Goal: Task Accomplishment & Management: Manage account settings

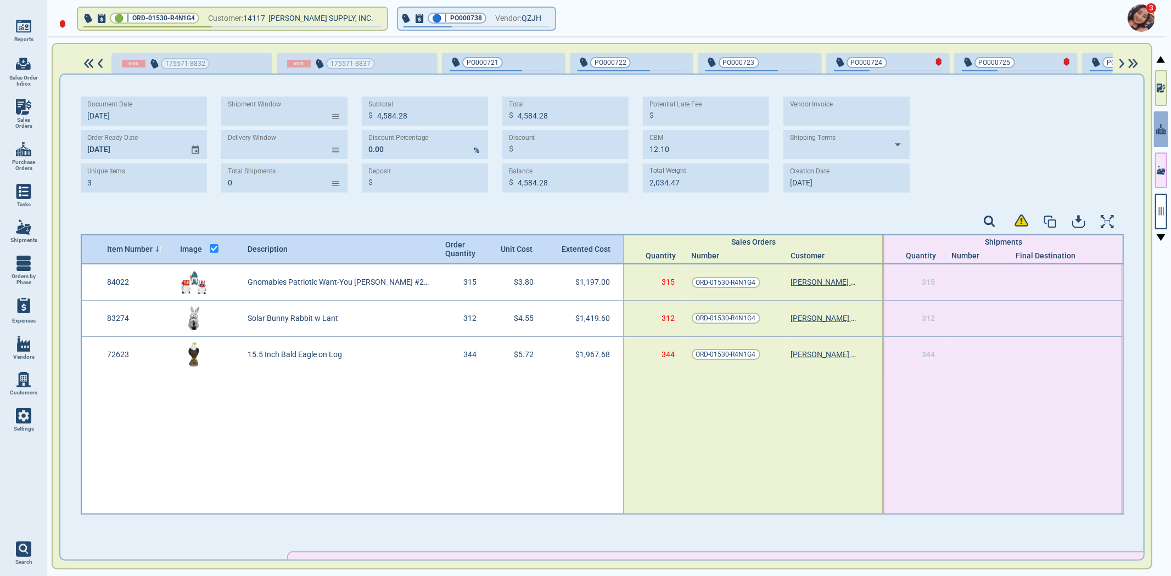
scroll to position [0, 1444]
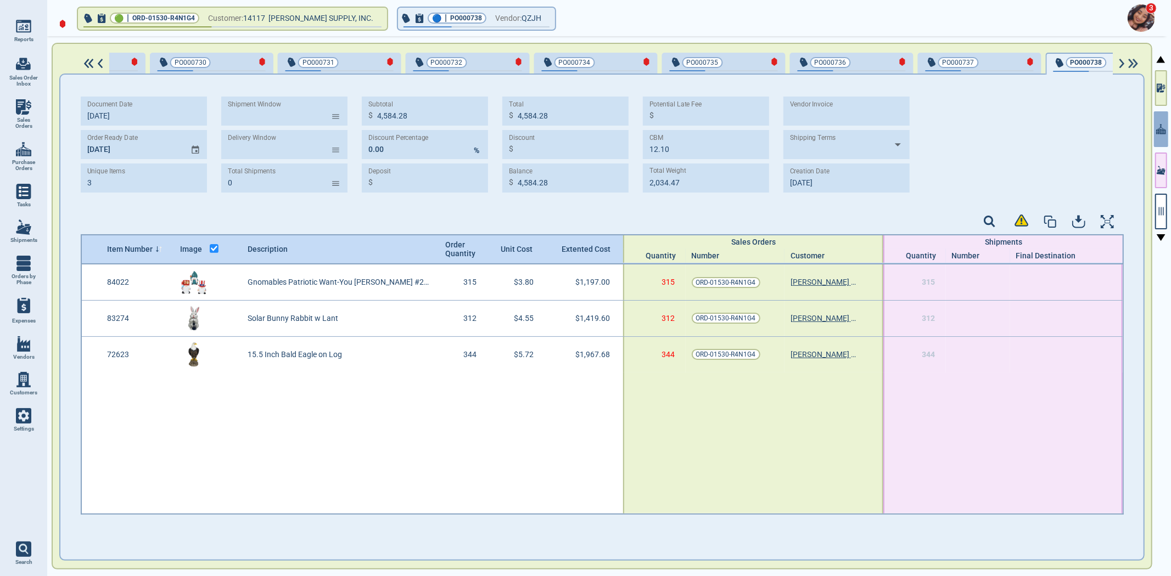
click at [18, 422] on img at bounding box center [23, 415] width 15 height 15
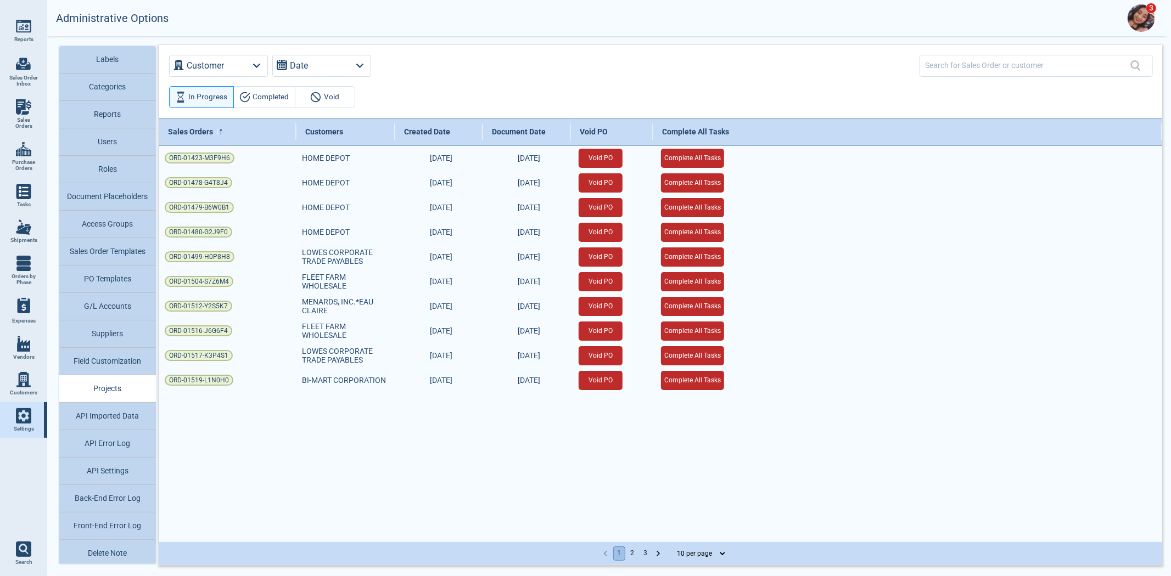
click at [97, 233] on button "Access Groups" at bounding box center [107, 224] width 97 height 27
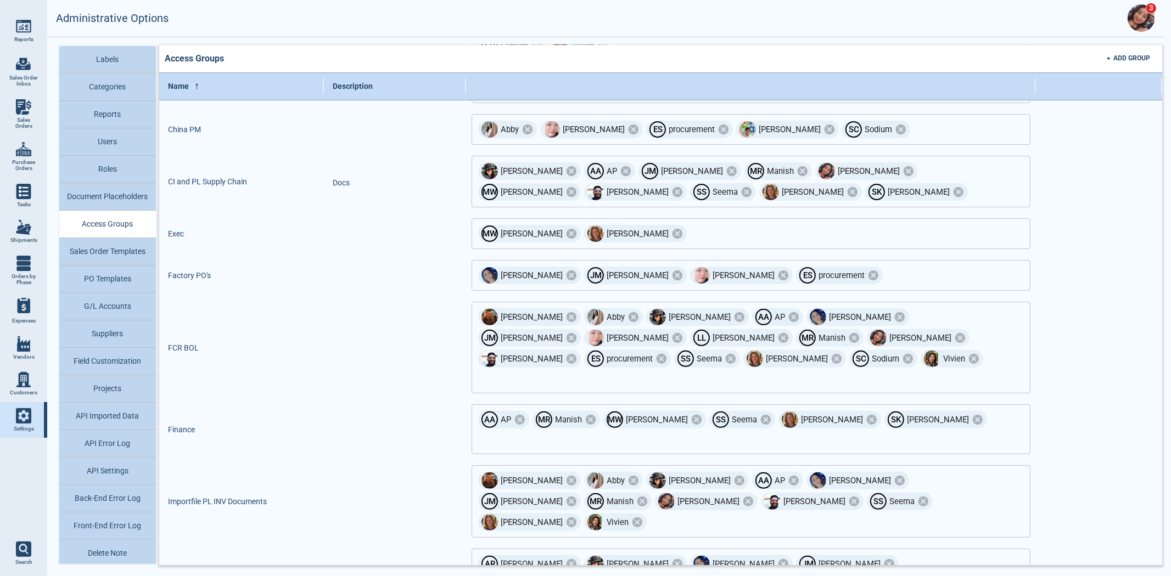
scroll to position [183, 0]
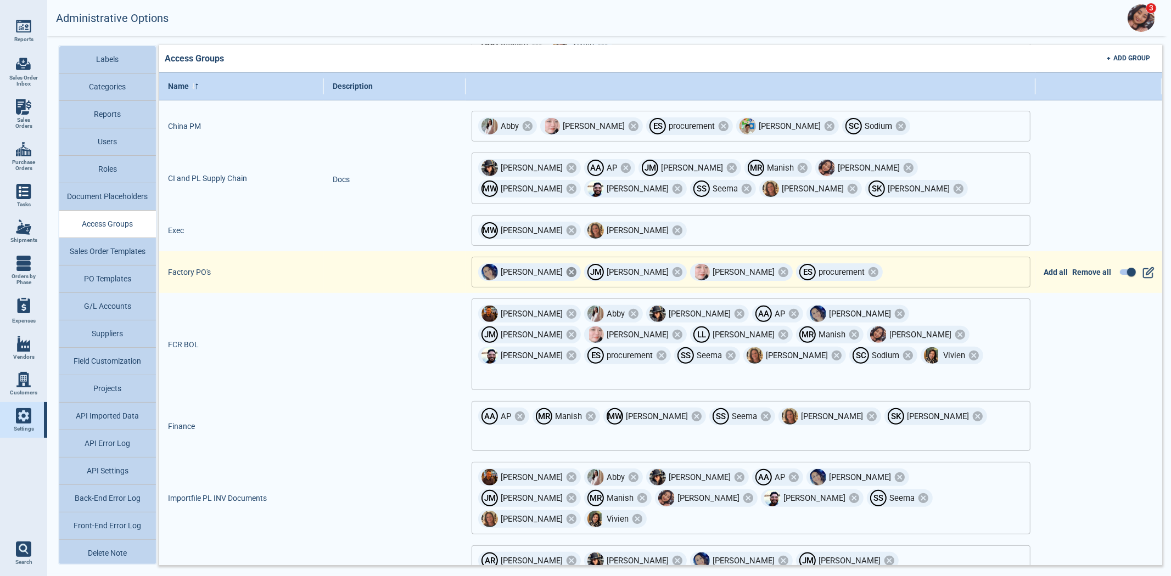
click at [566, 267] on icon at bounding box center [571, 272] width 10 height 10
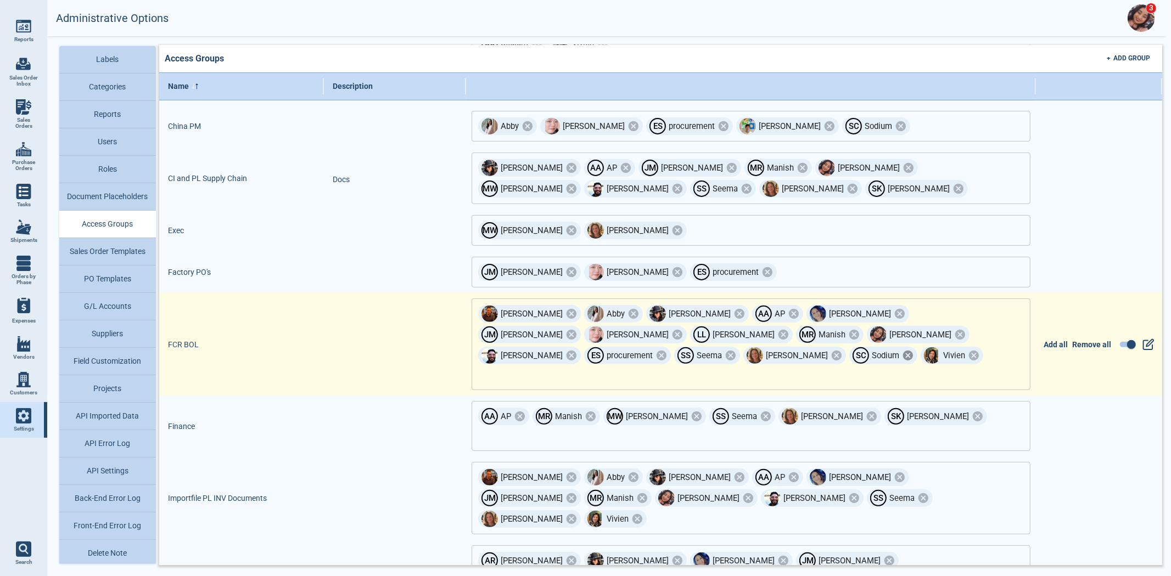
click at [913, 351] on icon at bounding box center [908, 356] width 10 height 10
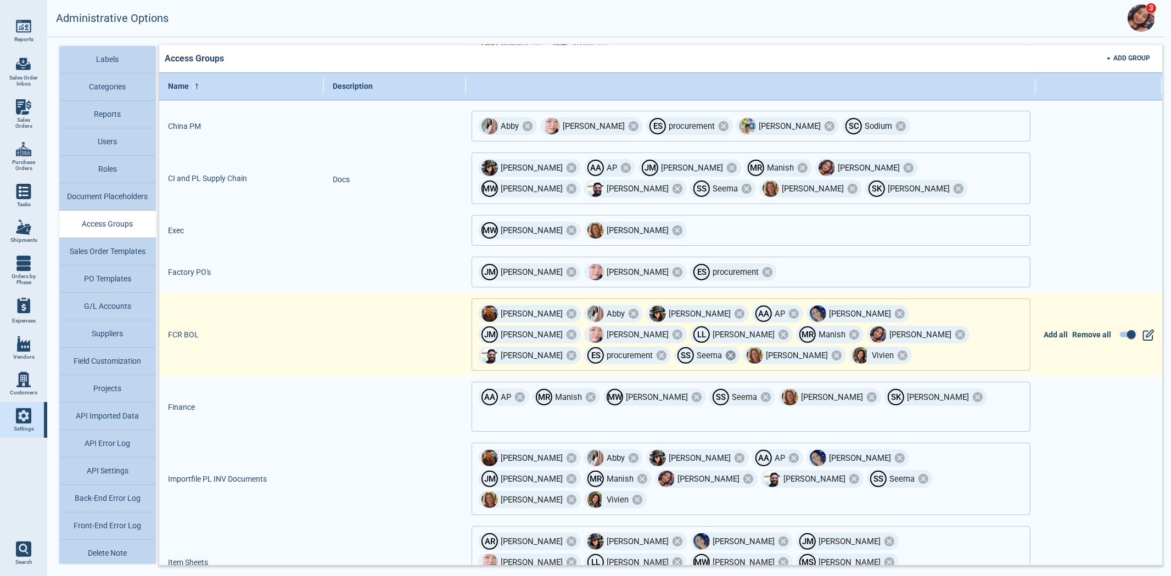
click at [737, 350] on icon at bounding box center [731, 356] width 12 height 12
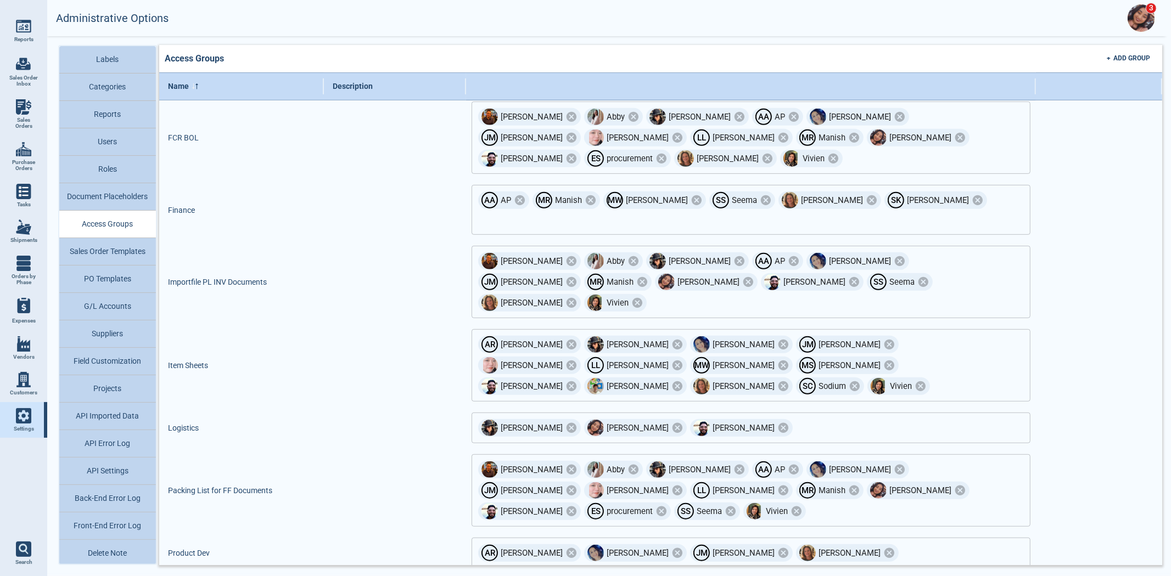
scroll to position [556, 0]
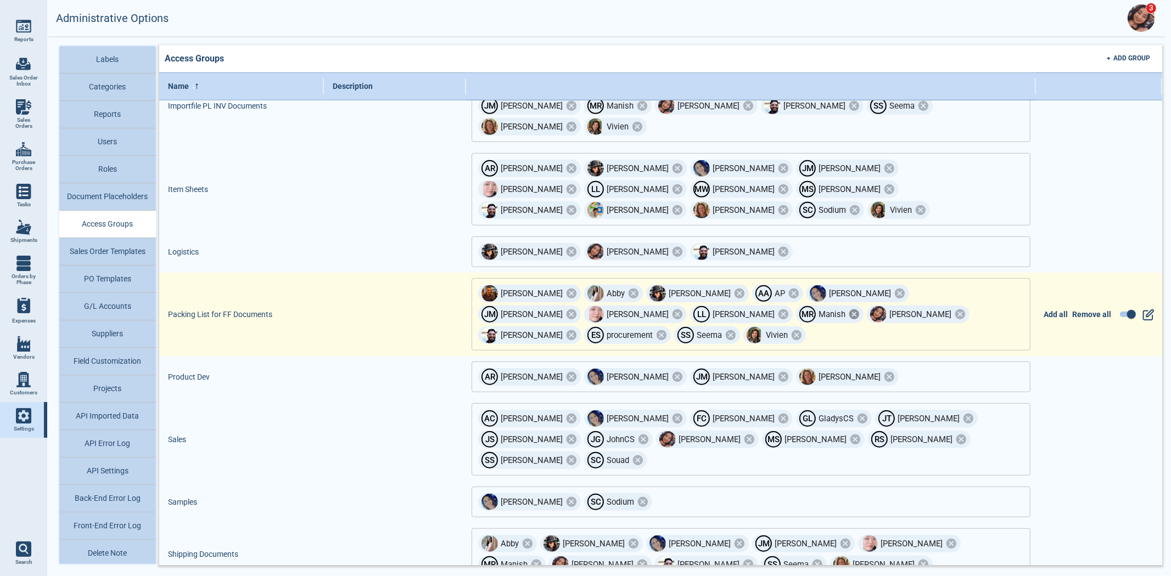
click at [849, 310] on icon at bounding box center [854, 315] width 10 height 10
click at [906, 326] on input "text" at bounding box center [900, 335] width 187 height 19
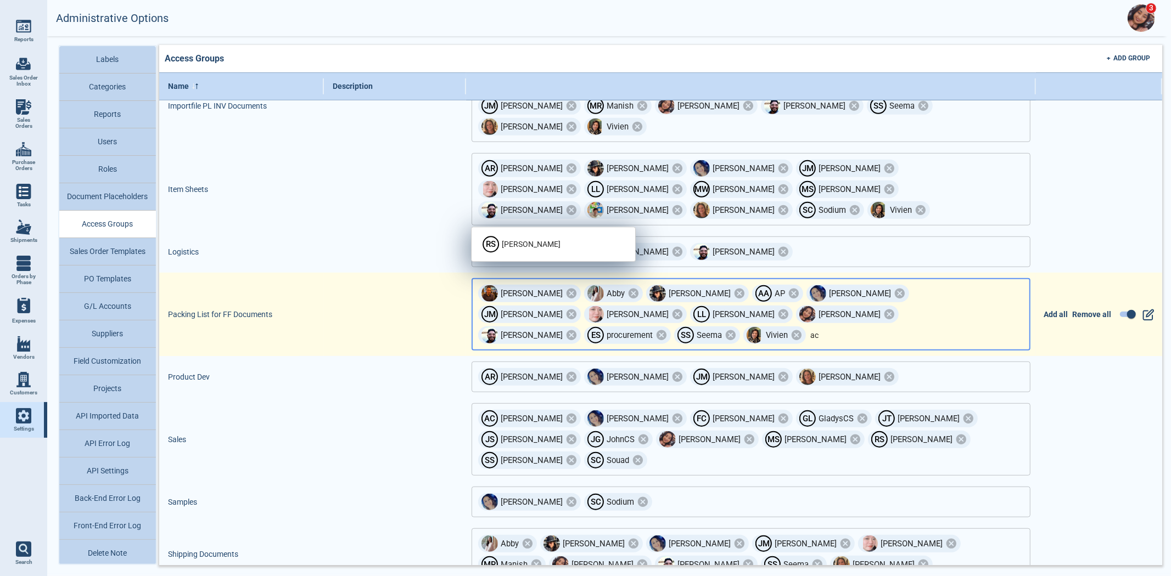
type input "a"
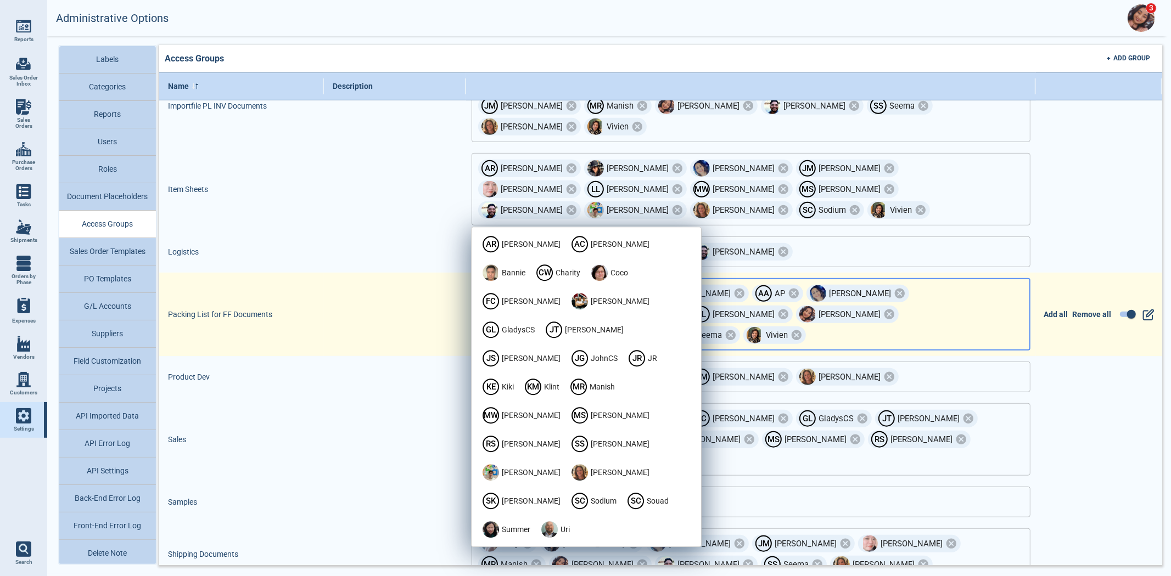
type input "a"
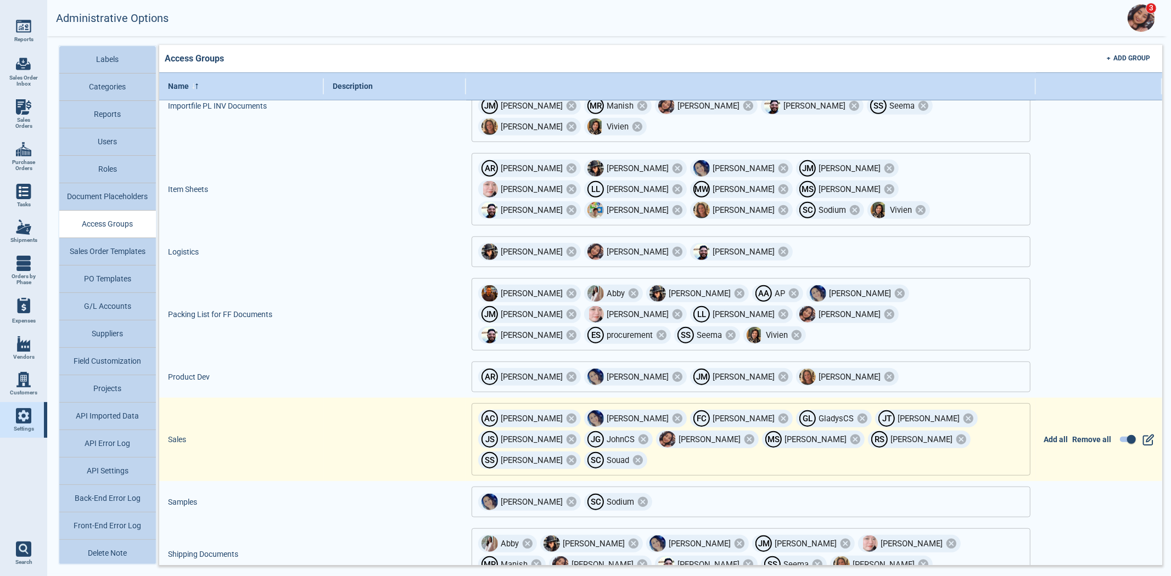
click at [1085, 398] on div "Add all Remove all" at bounding box center [1099, 439] width 126 height 83
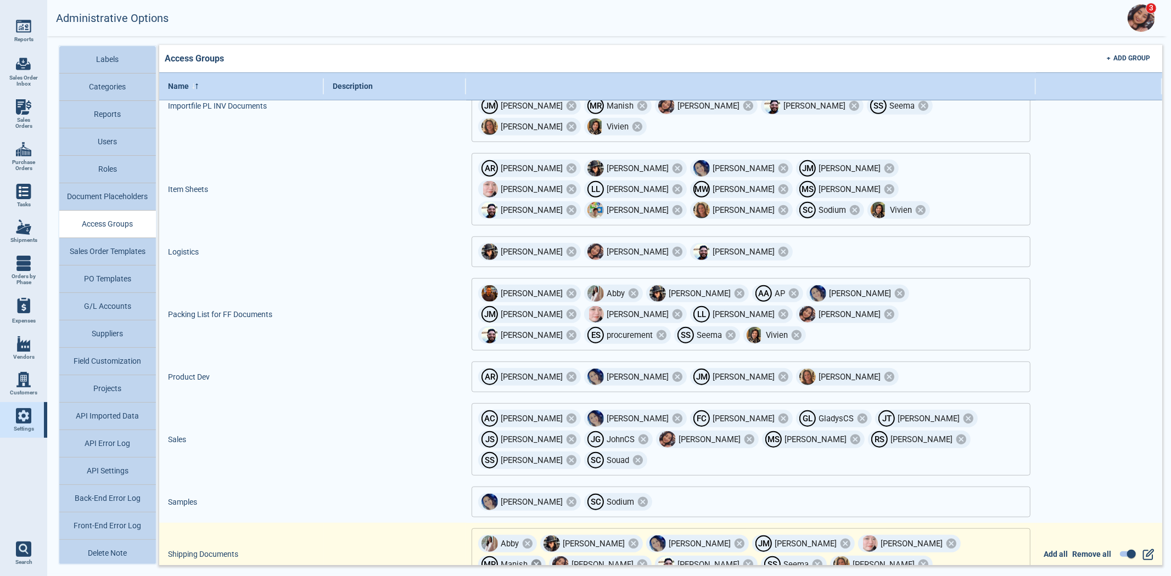
click at [542, 559] on icon at bounding box center [536, 565] width 12 height 12
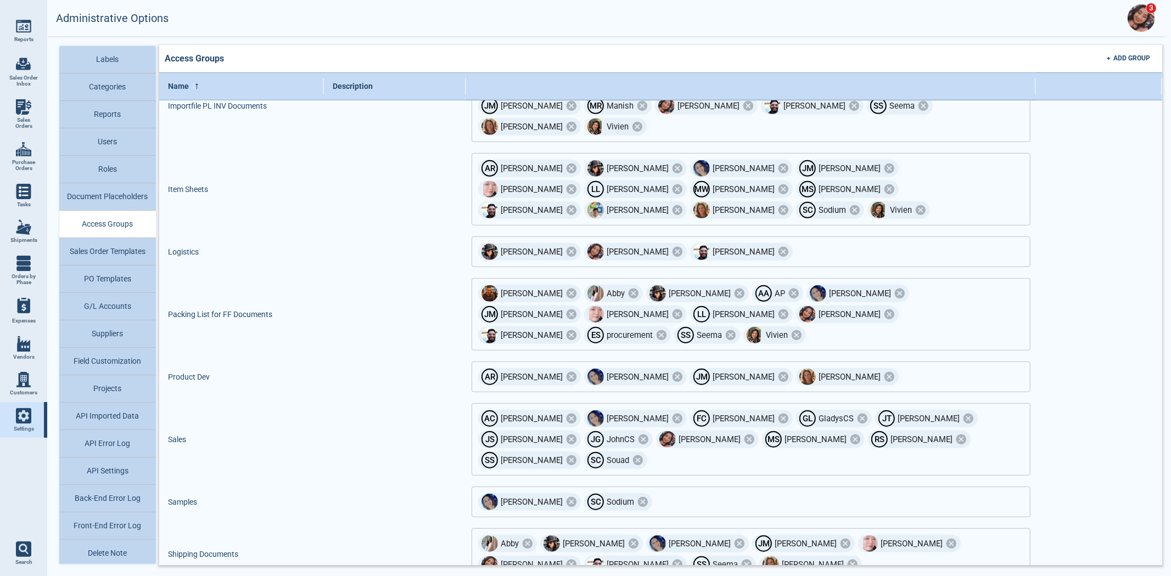
click at [126, 147] on button "Users" at bounding box center [107, 141] width 97 height 27
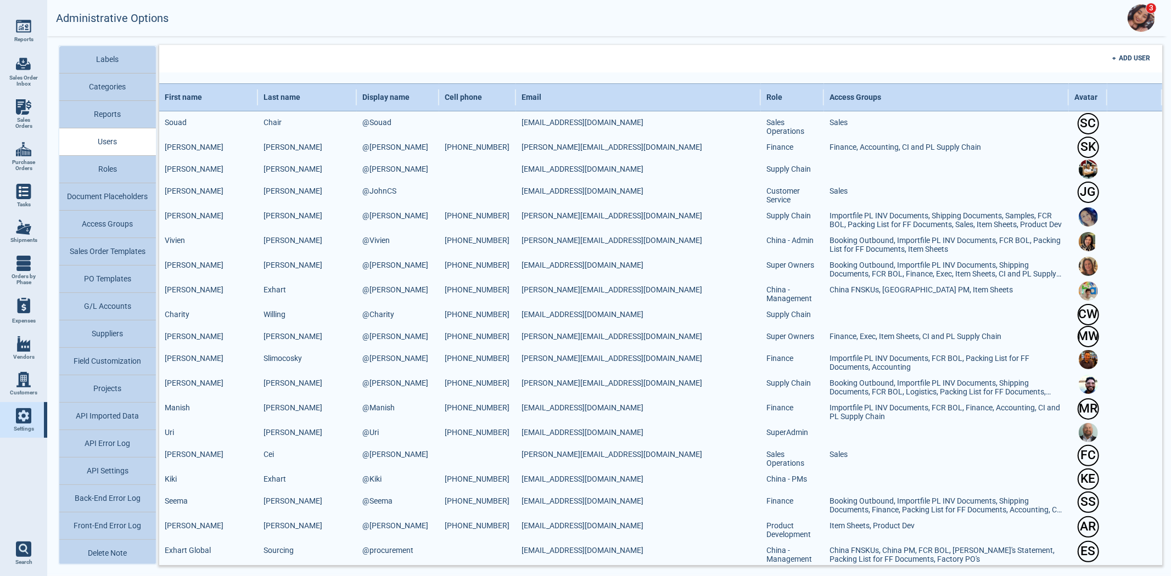
click at [119, 162] on button "Roles" at bounding box center [107, 169] width 97 height 27
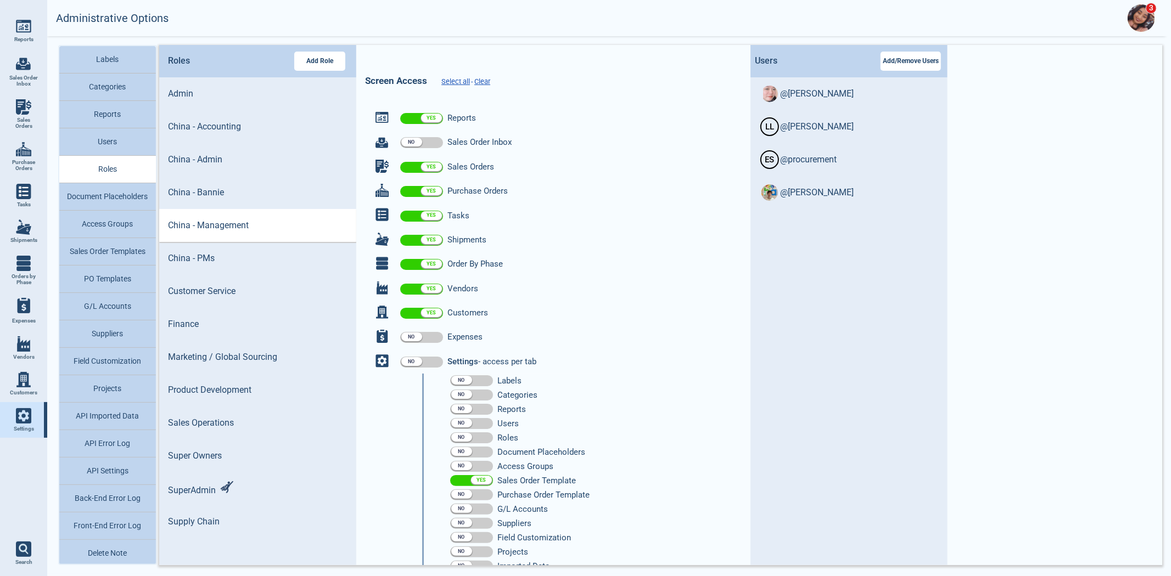
click at [117, 220] on button "Access Groups" at bounding box center [107, 224] width 97 height 27
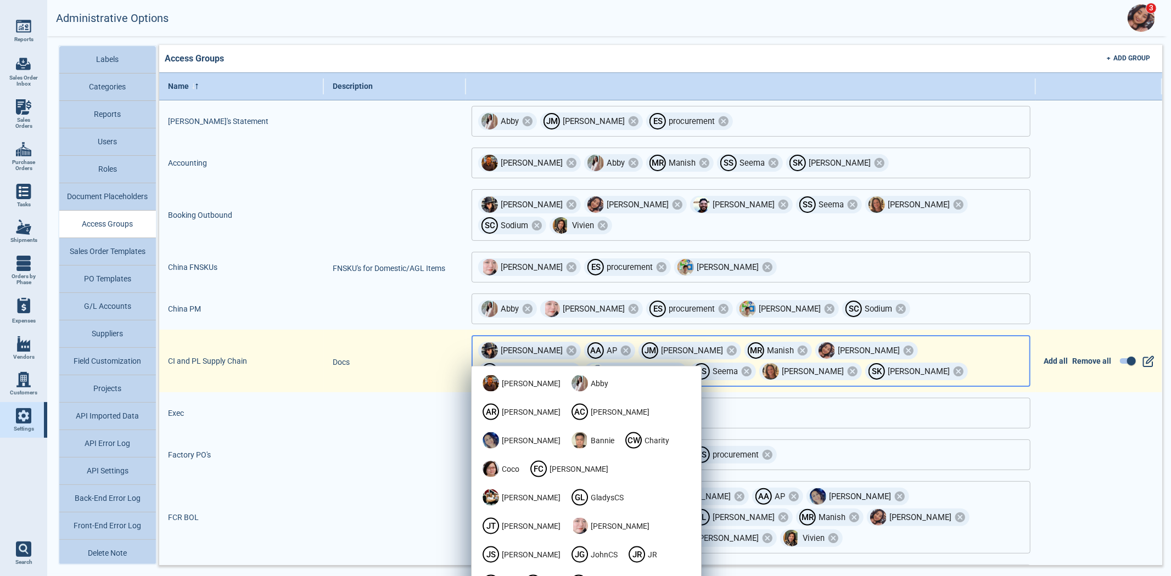
click at [969, 362] on input "text" at bounding box center [981, 371] width 25 height 19
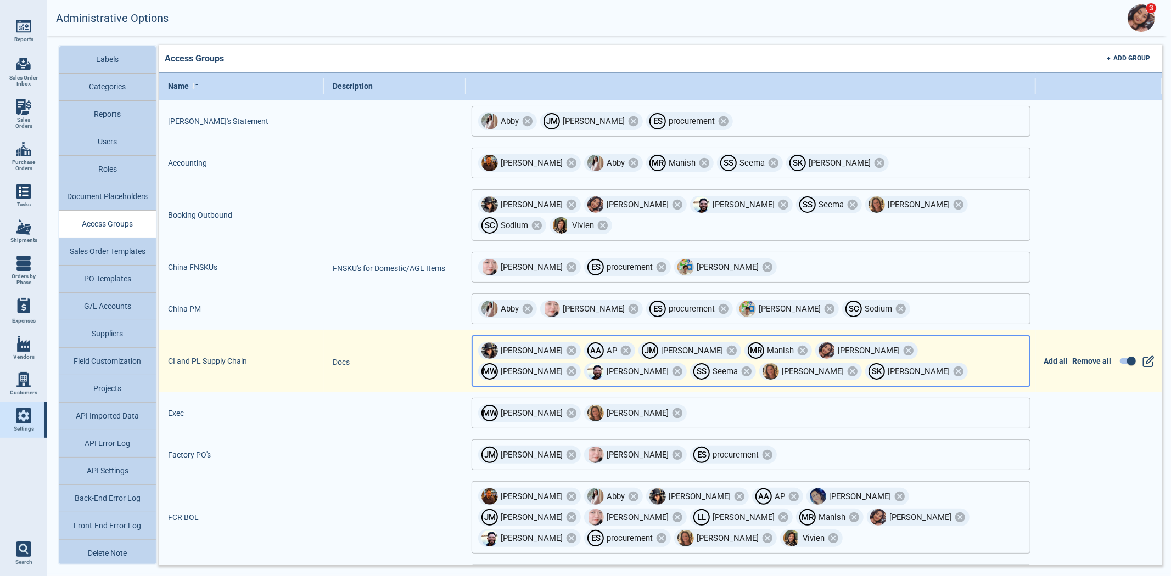
click at [969, 362] on input "text" at bounding box center [981, 371] width 25 height 19
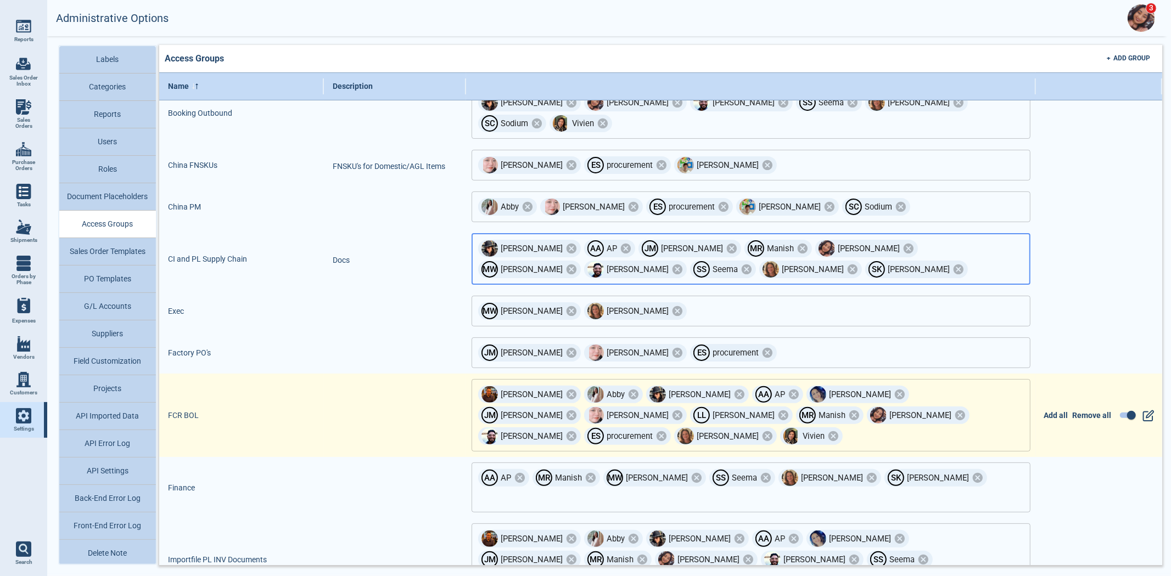
scroll to position [122, 0]
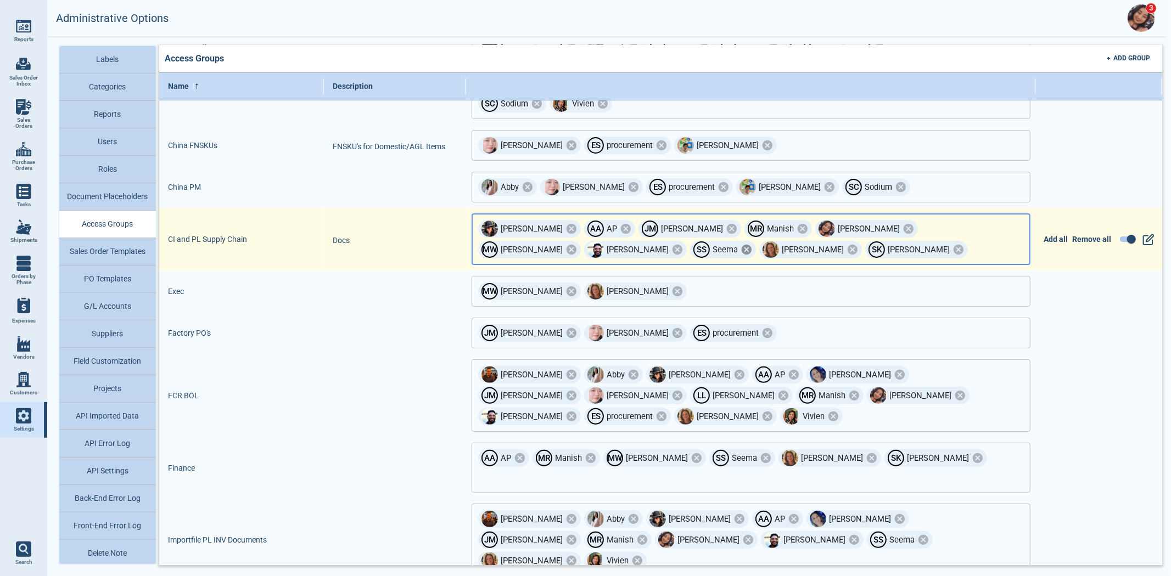
click at [742, 245] on icon at bounding box center [747, 250] width 10 height 10
click at [621, 224] on icon at bounding box center [626, 229] width 10 height 10
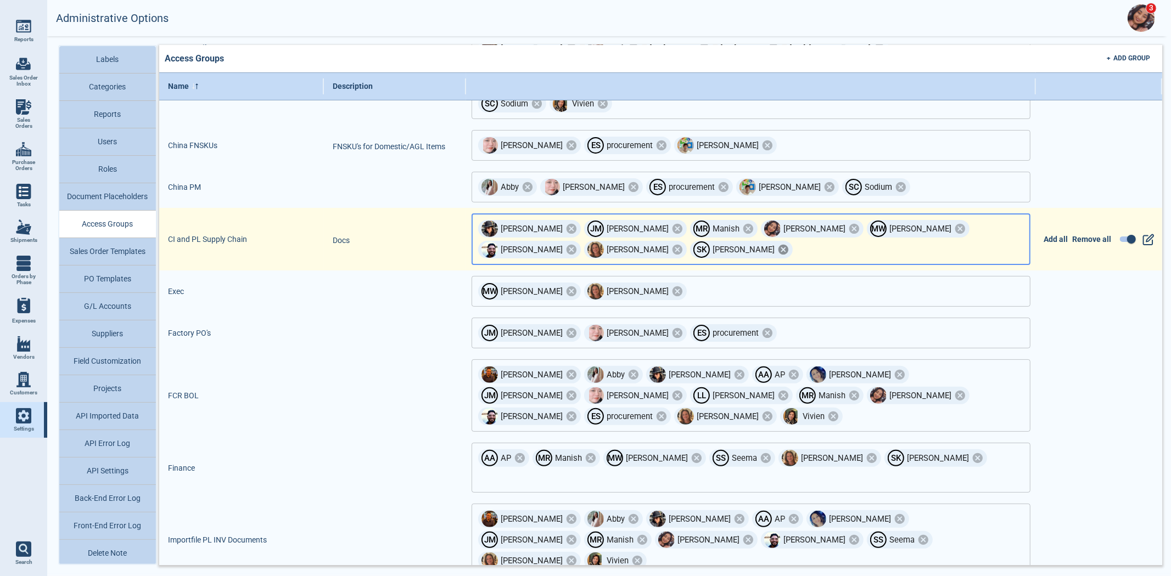
click at [777, 244] on icon at bounding box center [783, 250] width 12 height 12
click at [743, 224] on icon at bounding box center [748, 229] width 10 height 10
click at [883, 223] on icon at bounding box center [889, 229] width 12 height 12
click at [576, 245] on icon at bounding box center [571, 250] width 10 height 10
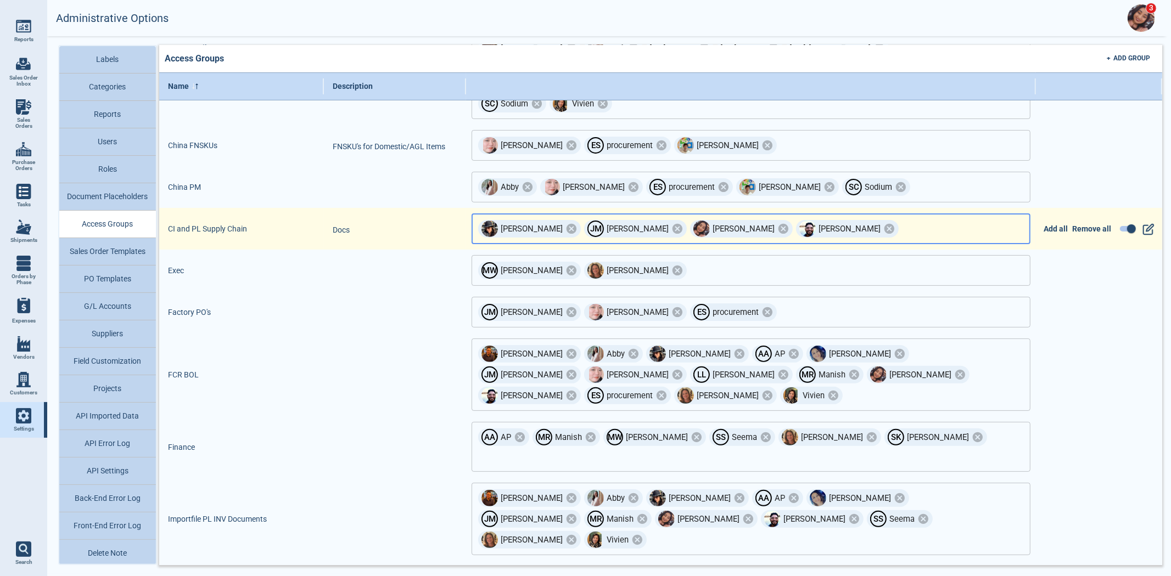
scroll to position [183, 0]
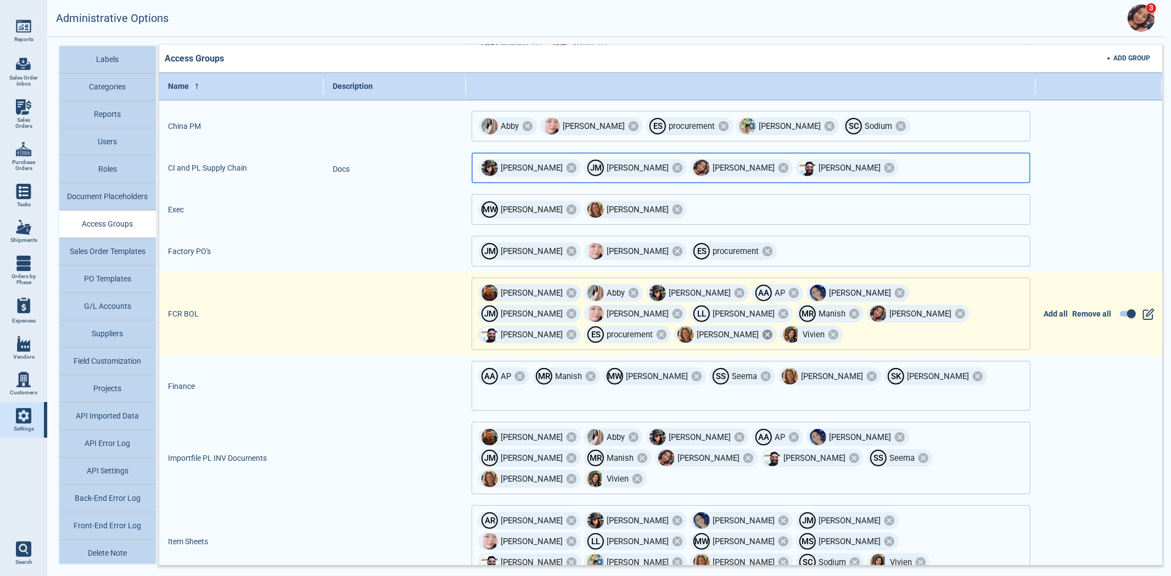
click at [772, 330] on icon at bounding box center [767, 335] width 10 height 10
click at [849, 309] on icon at bounding box center [854, 314] width 10 height 10
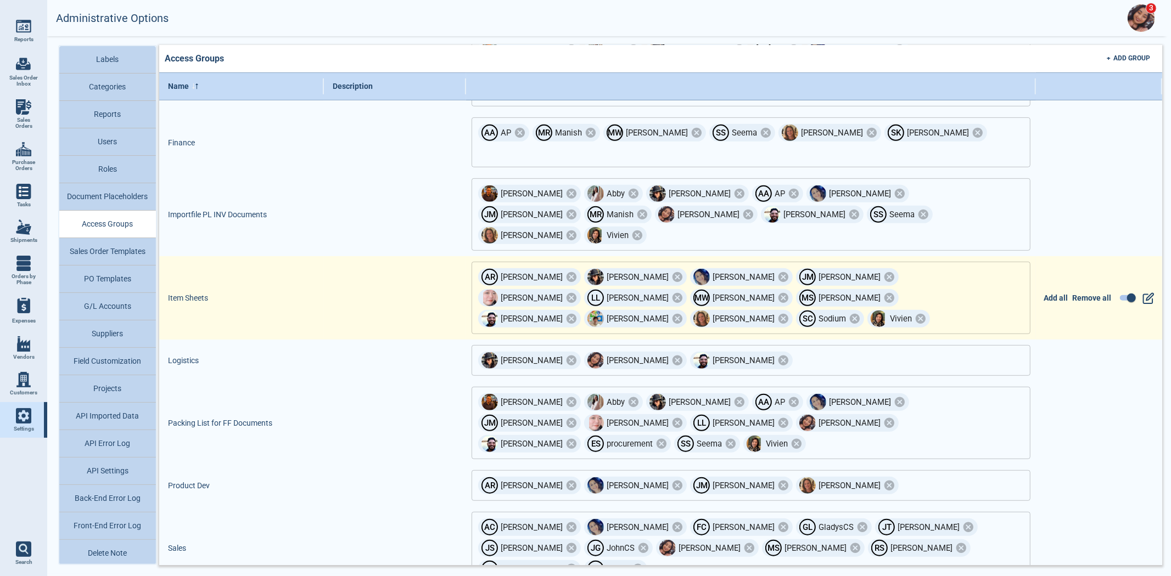
scroll to position [487, 0]
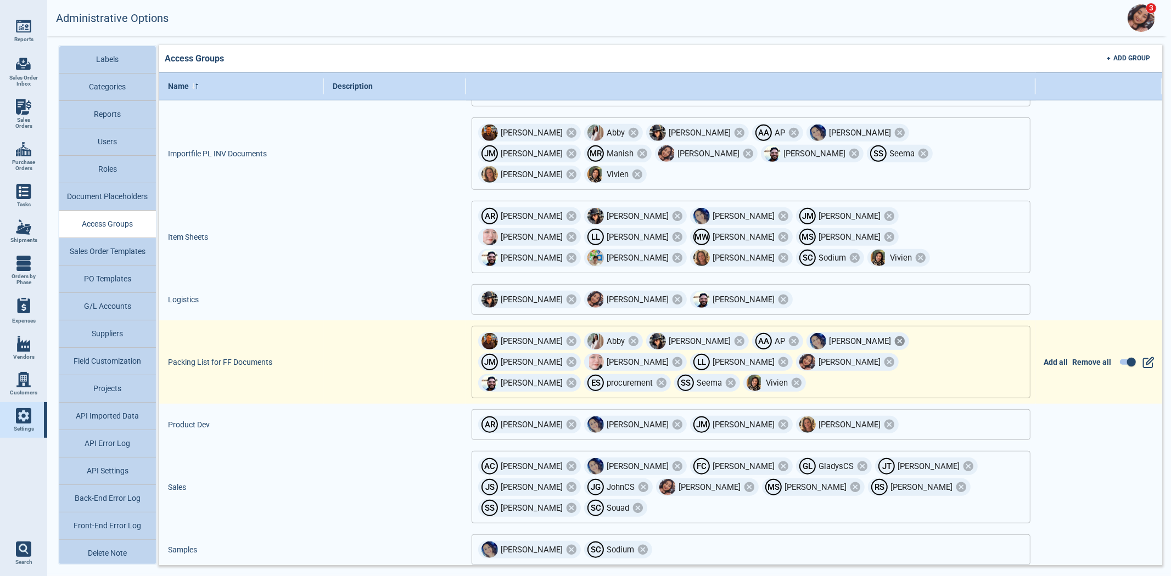
click at [895, 336] on icon at bounding box center [900, 341] width 10 height 10
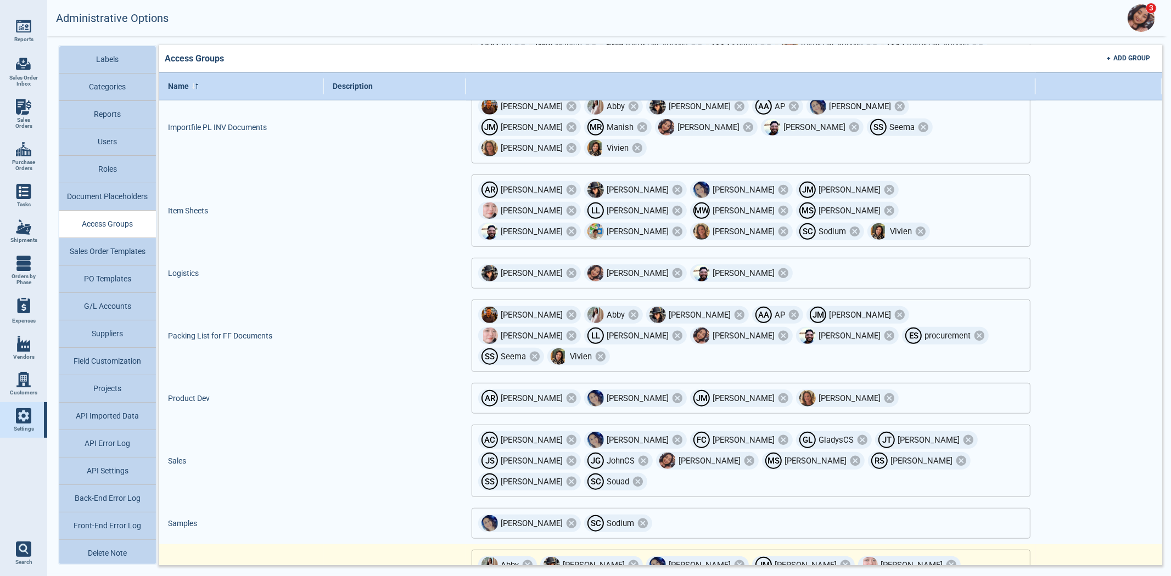
scroll to position [535, 0]
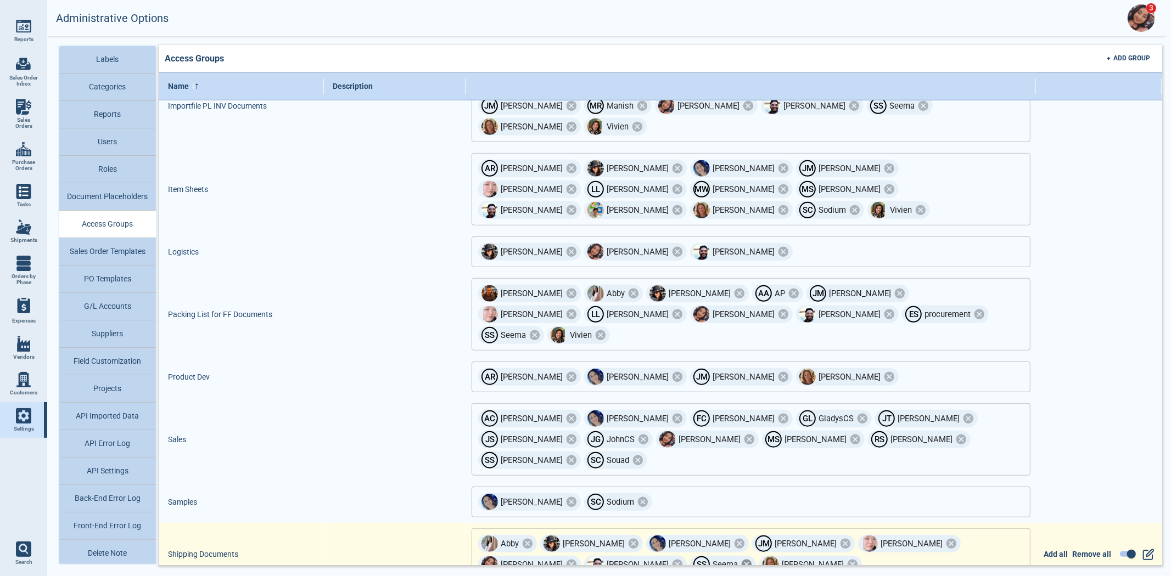
click at [742, 560] on icon at bounding box center [747, 565] width 10 height 10
click at [794, 555] on input "text" at bounding box center [894, 564] width 200 height 19
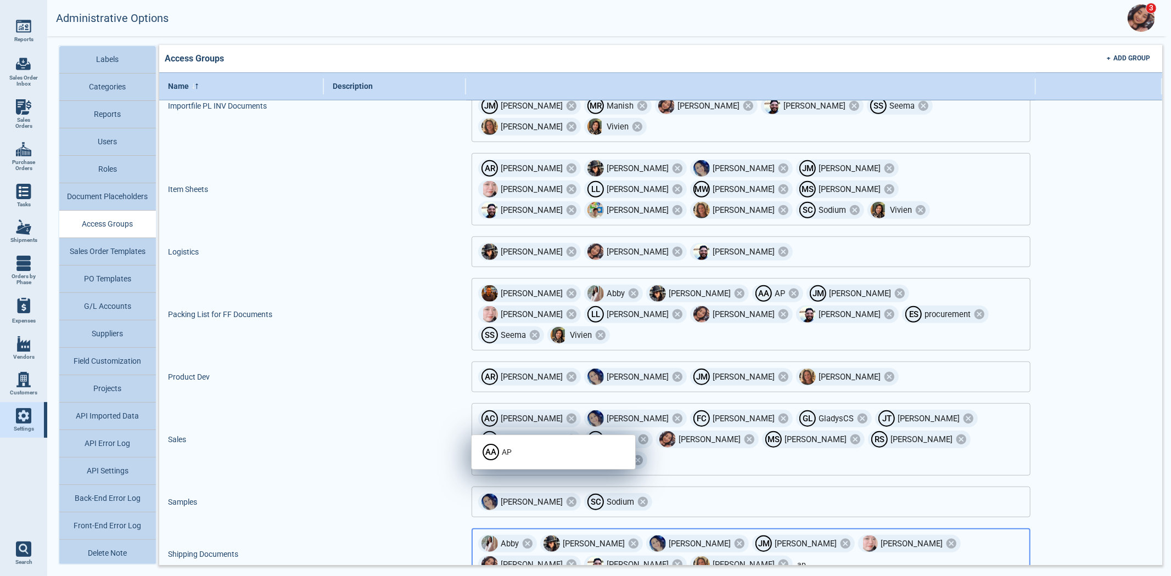
type input "ap"
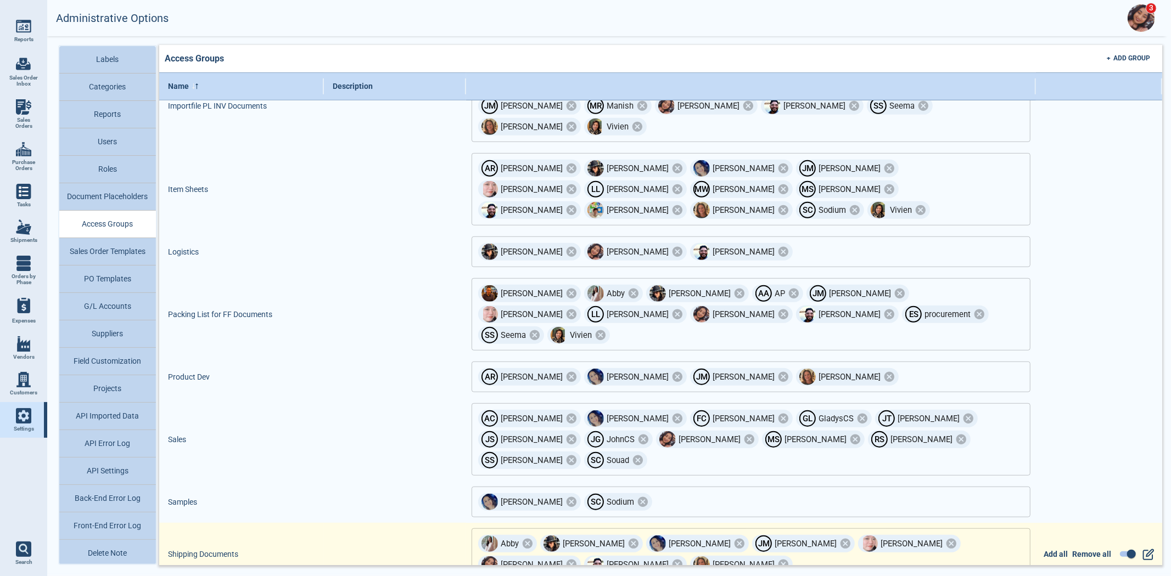
click at [684, 529] on div "Abby [PERSON_NAME] [PERSON_NAME] [PERSON_NAME] [PERSON_NAME] [PERSON_NAME] ​" at bounding box center [751, 555] width 559 height 52
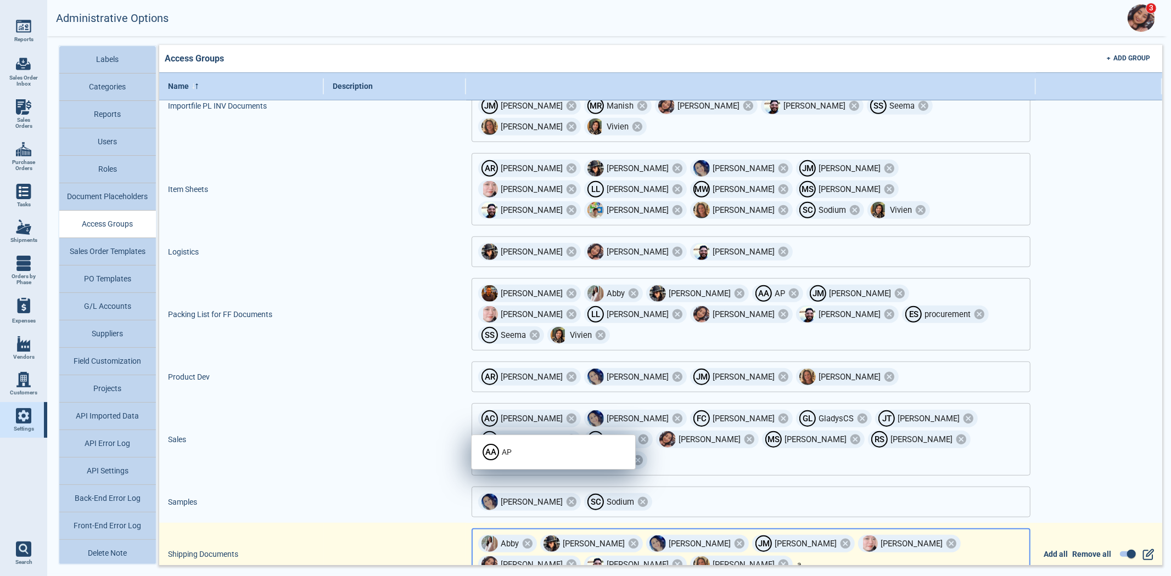
type input "ap"
click at [491, 452] on div "A A" at bounding box center [490, 452] width 16 height 16
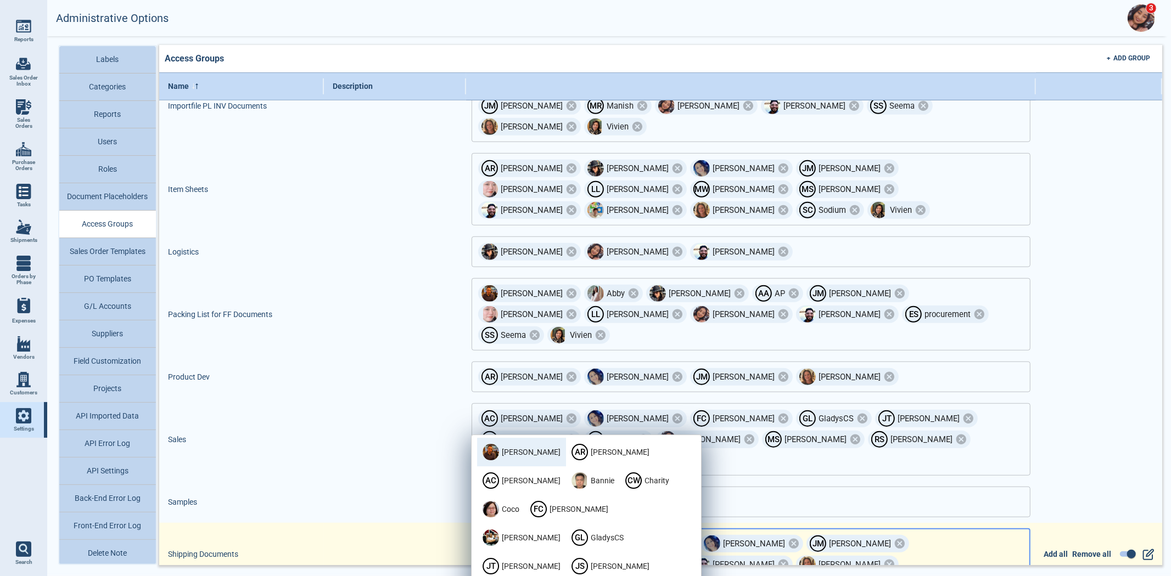
click at [900, 555] on input "text" at bounding box center [947, 564] width 94 height 19
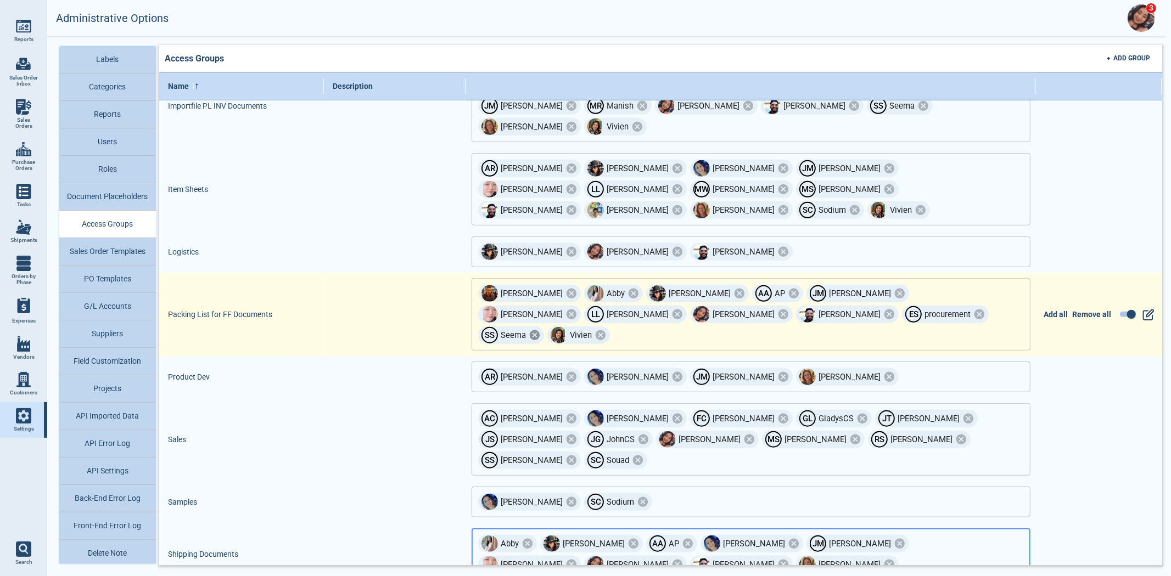
click at [540, 330] on icon at bounding box center [535, 335] width 10 height 10
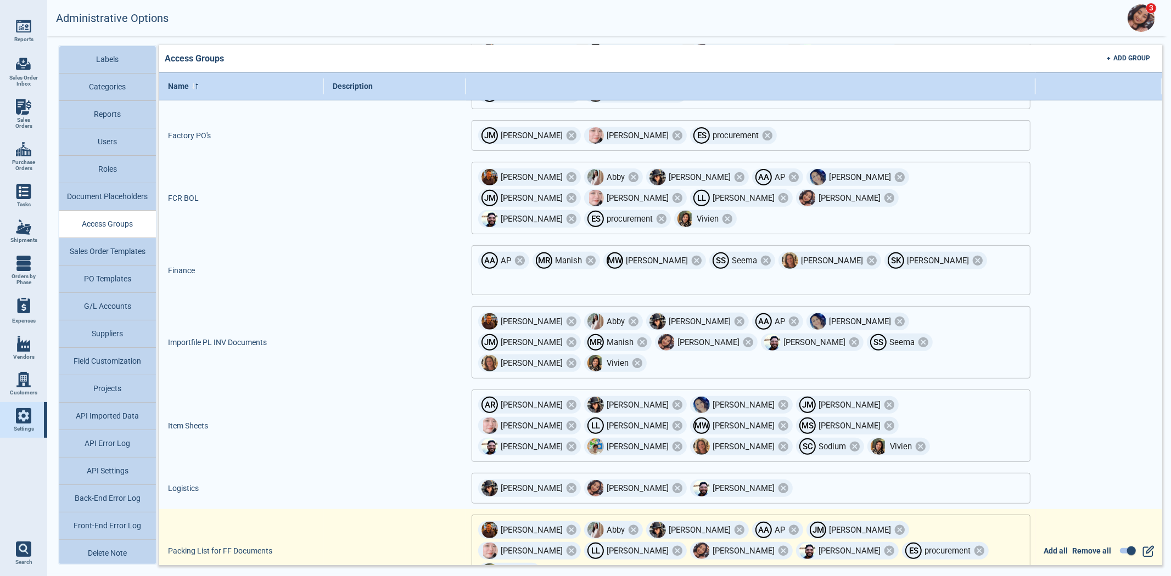
scroll to position [291, 0]
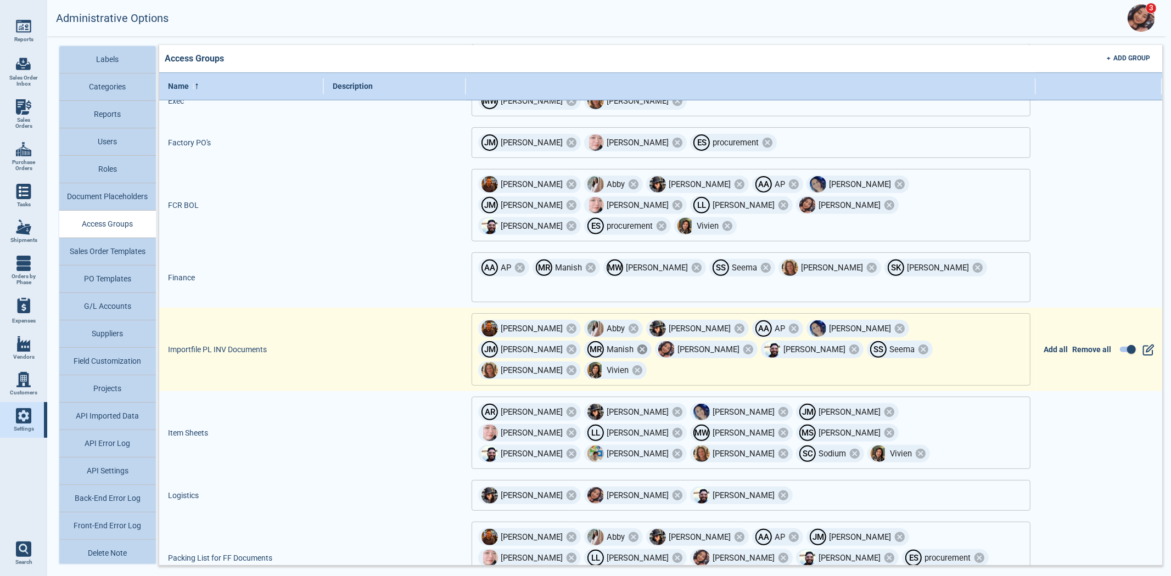
click at [647, 345] on icon at bounding box center [642, 350] width 10 height 10
click at [848, 345] on icon at bounding box center [853, 350] width 10 height 10
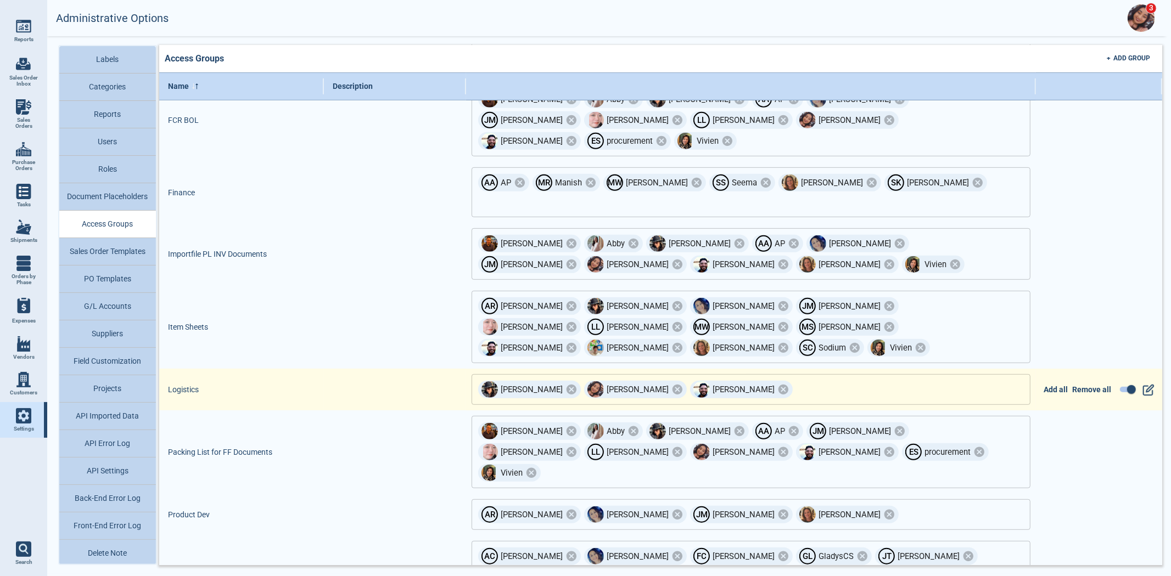
scroll to position [474, 0]
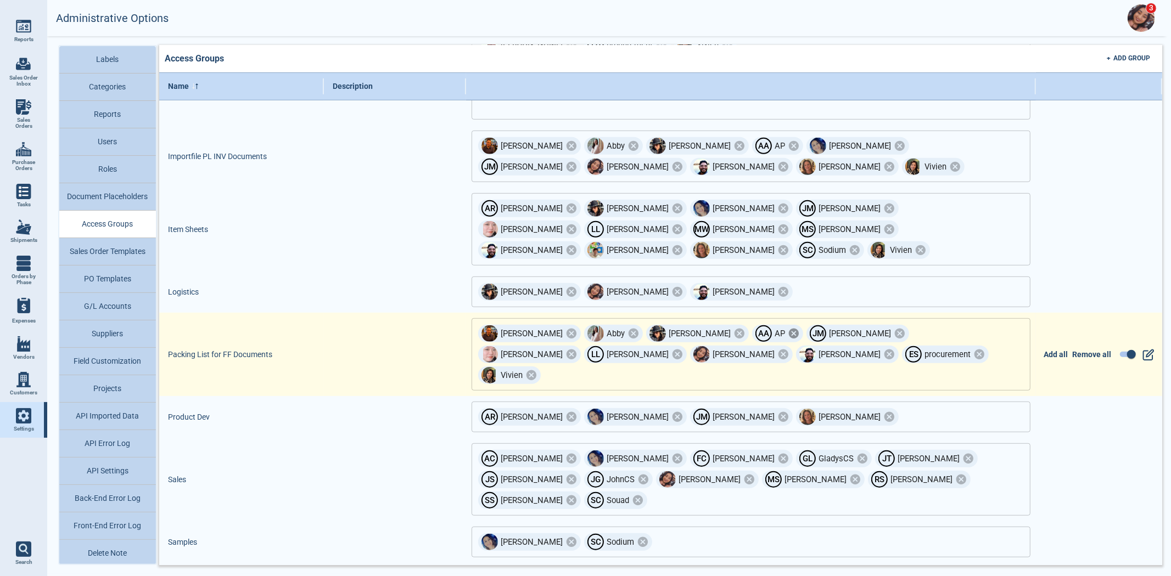
click at [788, 328] on icon at bounding box center [794, 334] width 12 height 12
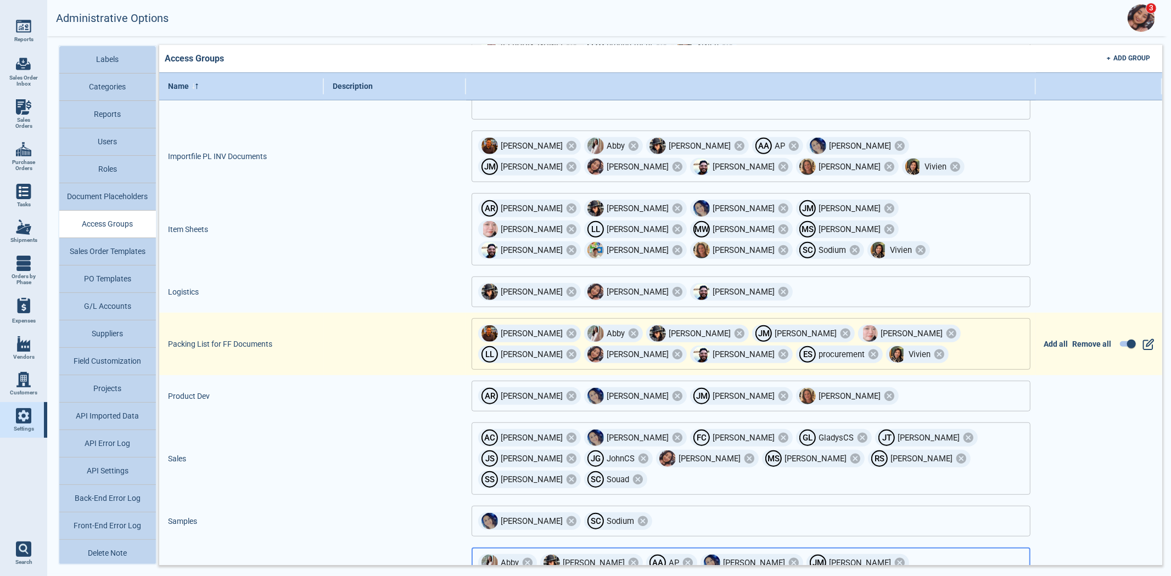
click at [529, 325] on div "[PERSON_NAME]" at bounding box center [529, 334] width 103 height 18
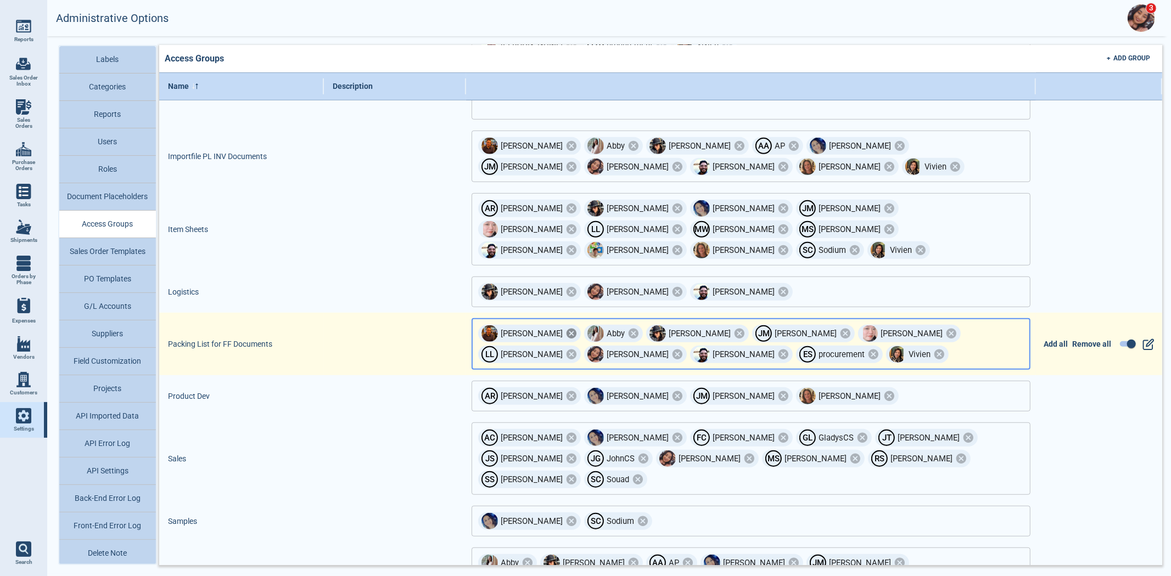
click at [566, 329] on icon at bounding box center [571, 334] width 10 height 10
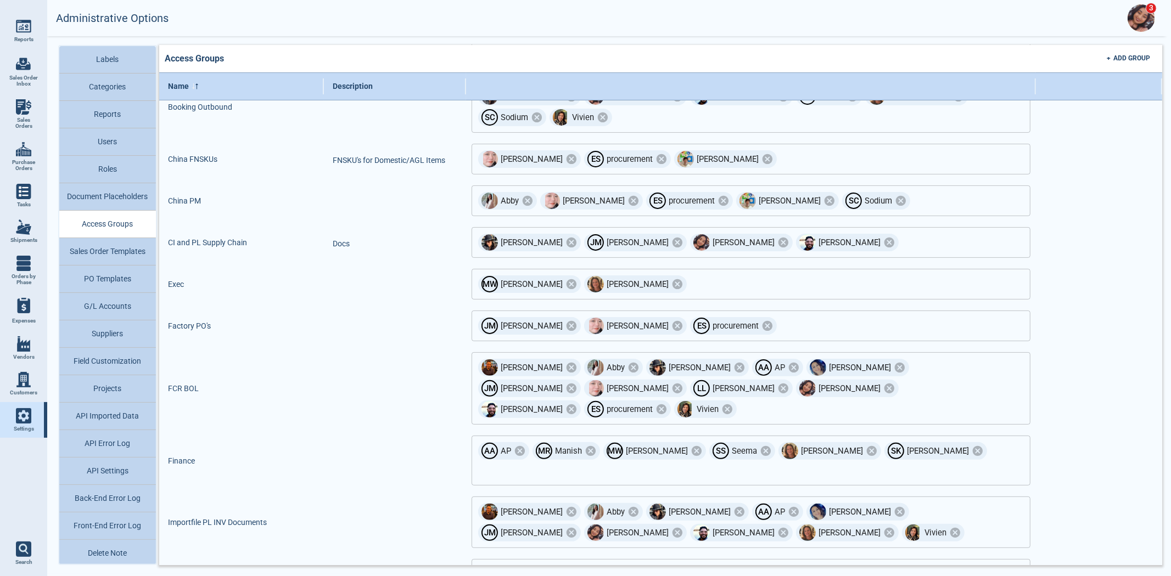
scroll to position [0, 0]
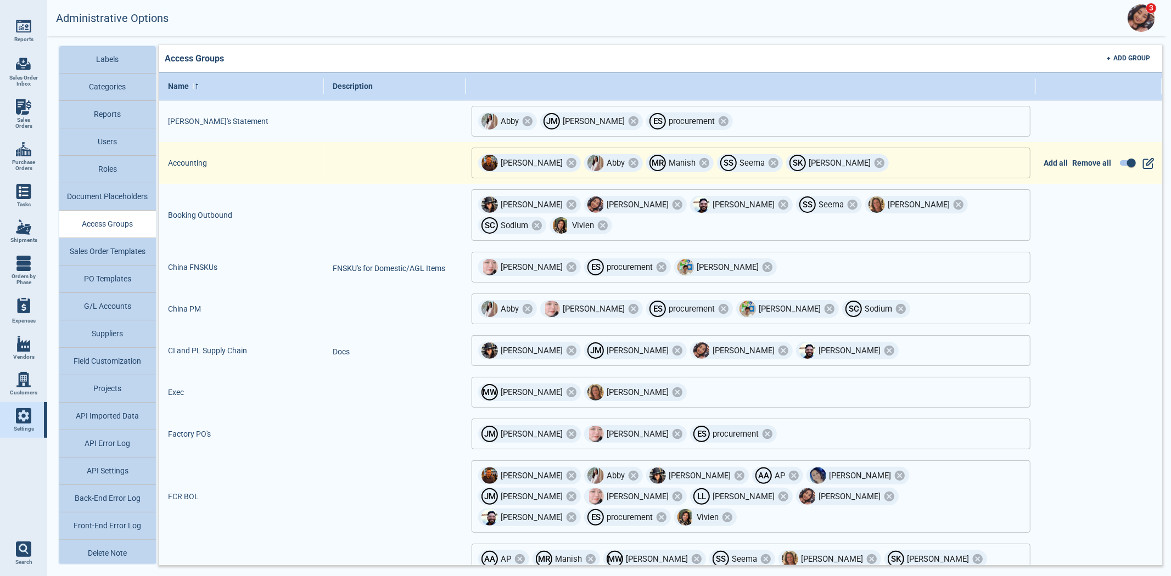
click at [890, 162] on input "text" at bounding box center [942, 162] width 104 height 19
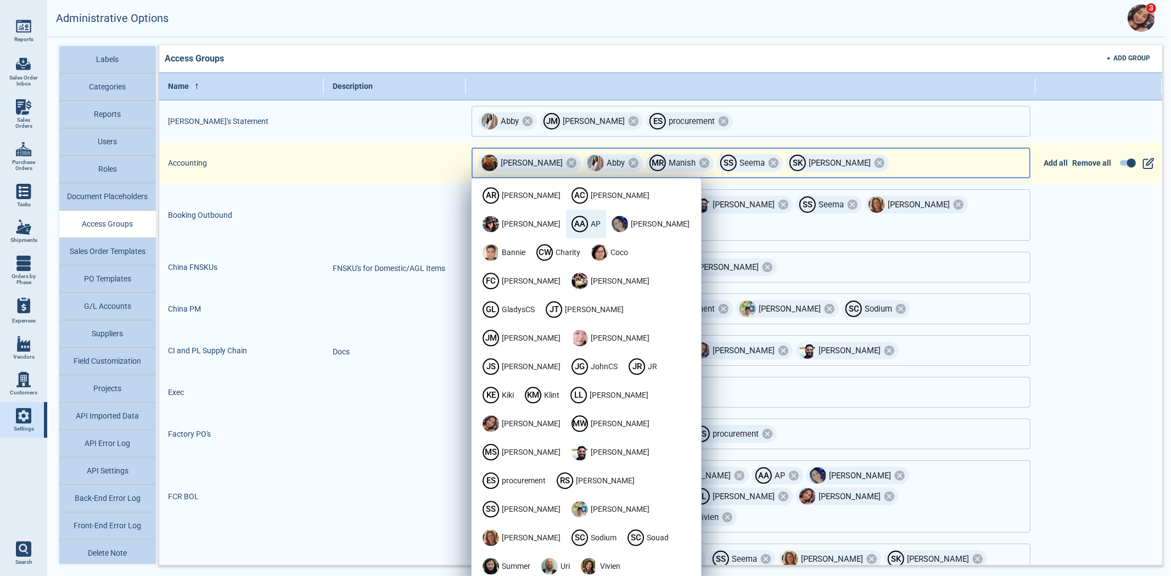
click at [588, 214] on span "A A" at bounding box center [579, 224] width 16 height 21
click at [335, 163] on span at bounding box center [330, 163] width 12 height 3
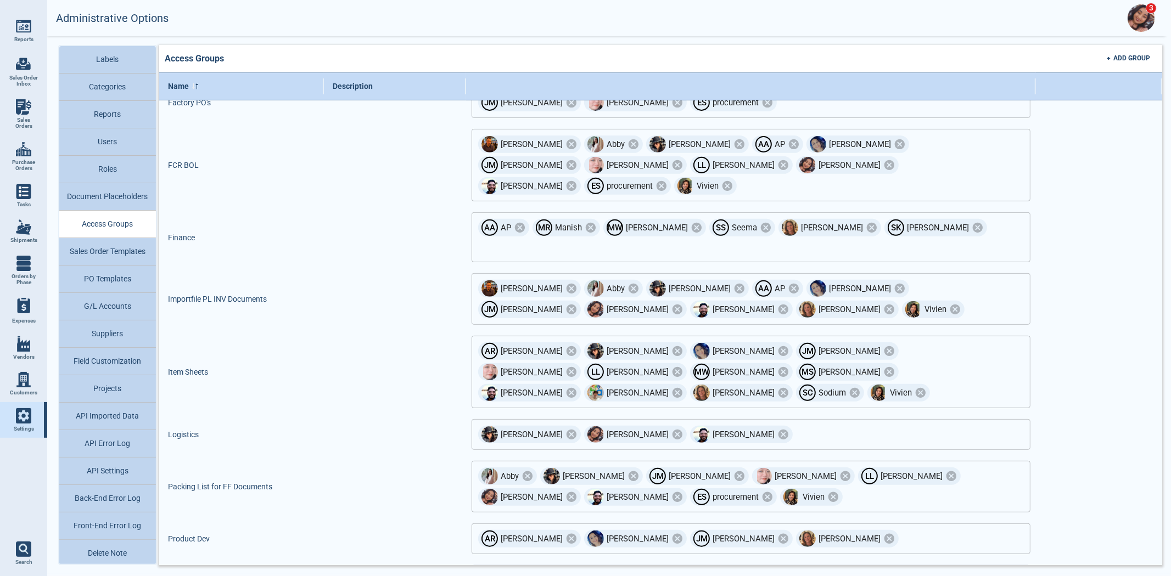
scroll to position [335, 0]
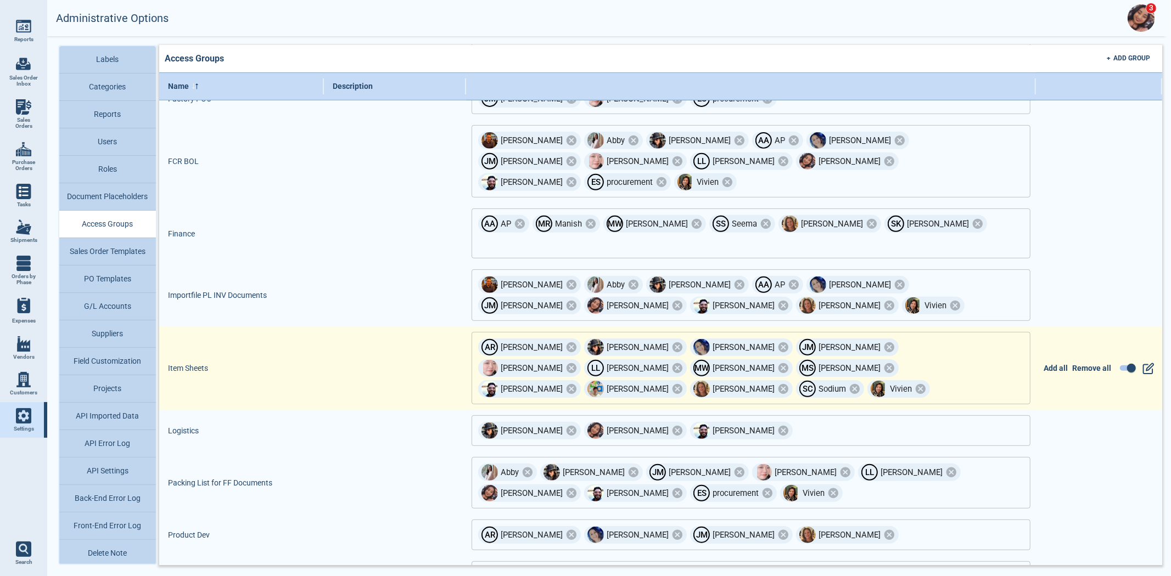
click at [234, 327] on div "Item Sheets" at bounding box center [241, 368] width 165 height 83
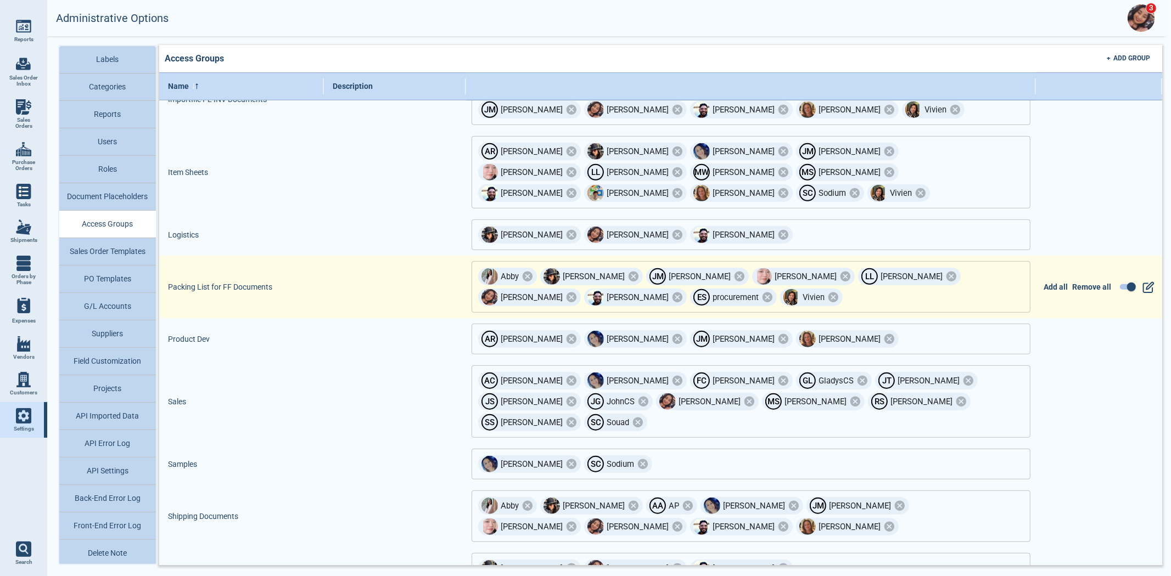
scroll to position [535, 0]
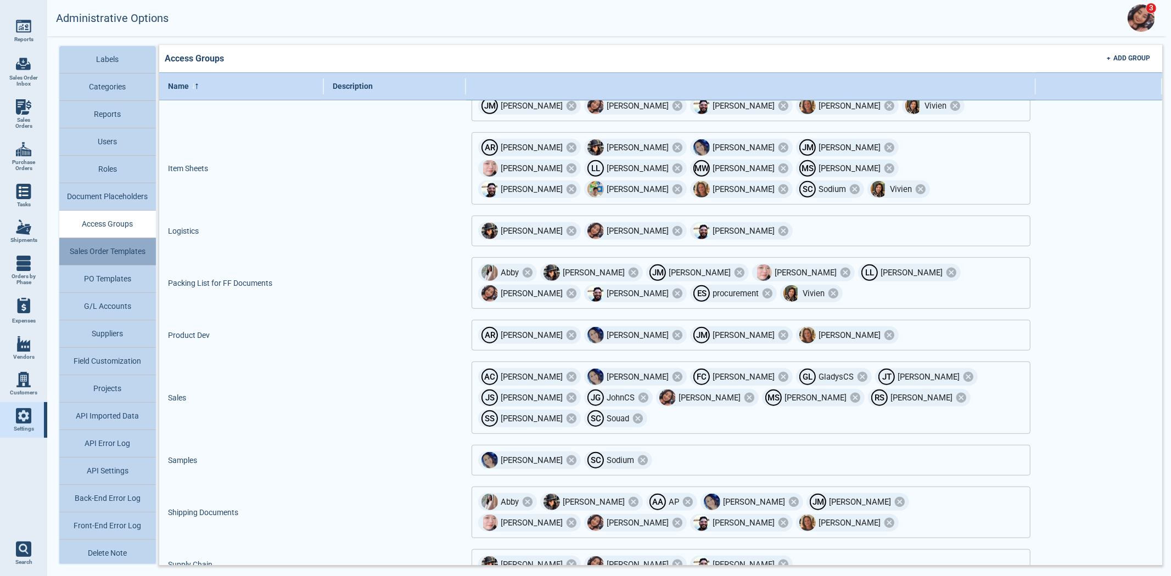
click at [113, 256] on button "Sales Order Templates" at bounding box center [107, 251] width 97 height 27
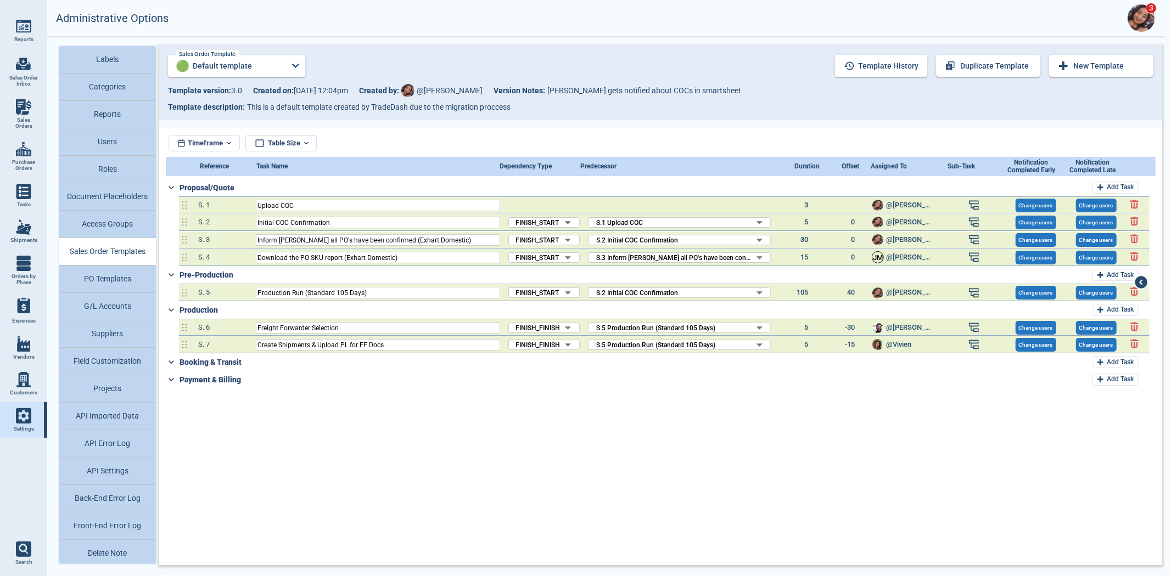
click at [194, 375] on div "Payment & Billing Add Task" at bounding box center [664, 380] width 970 height 18
click at [26, 350] on img at bounding box center [23, 343] width 15 height 15
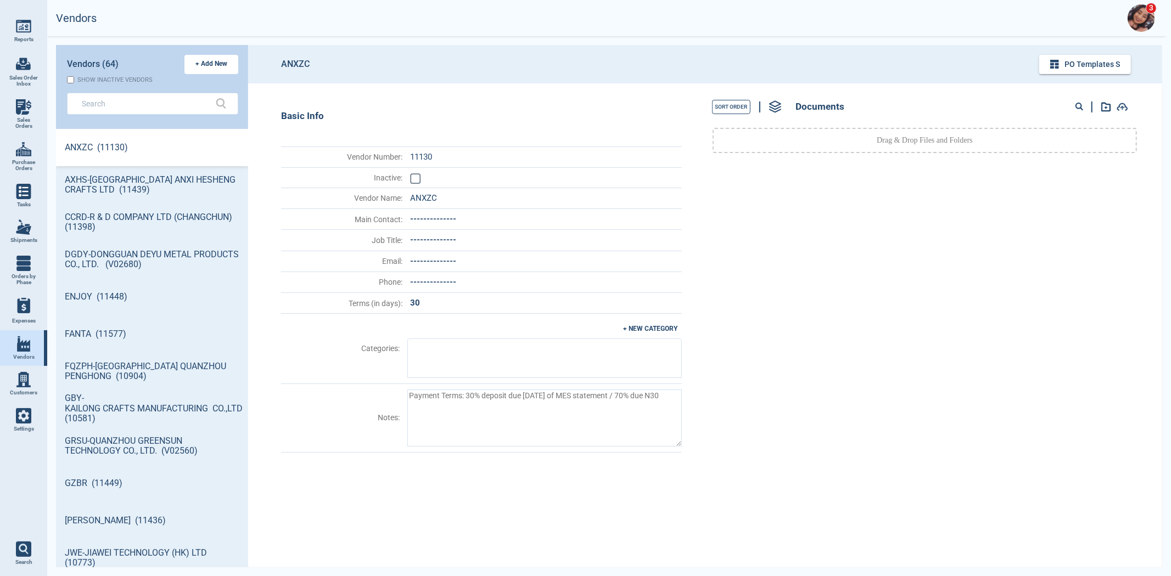
scroll to position [435, 189]
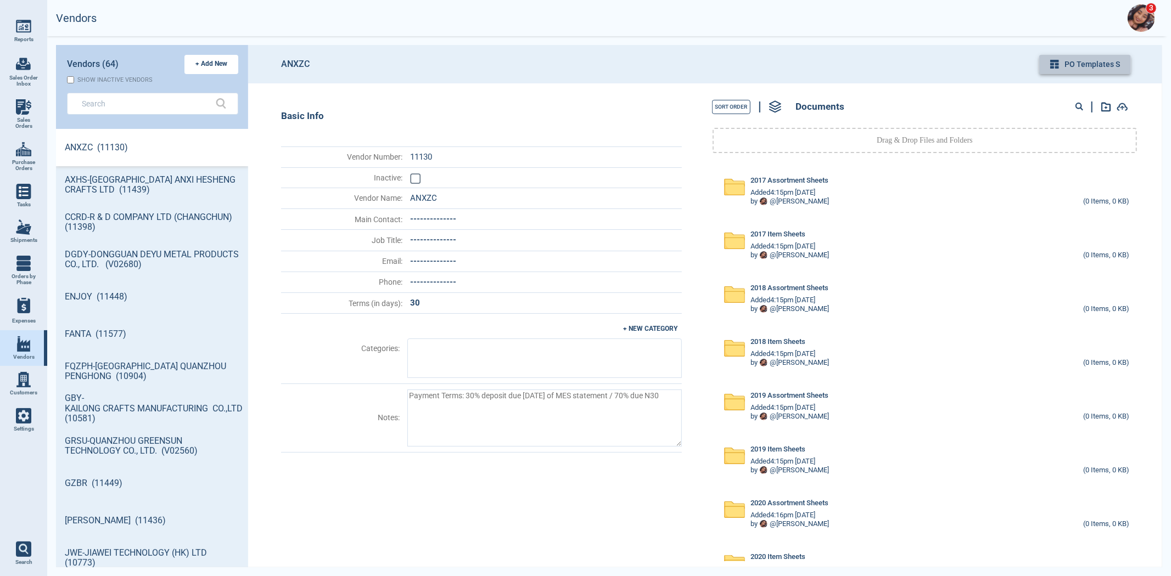
click at [1072, 61] on button "PO Templates s" at bounding box center [1085, 64] width 92 height 19
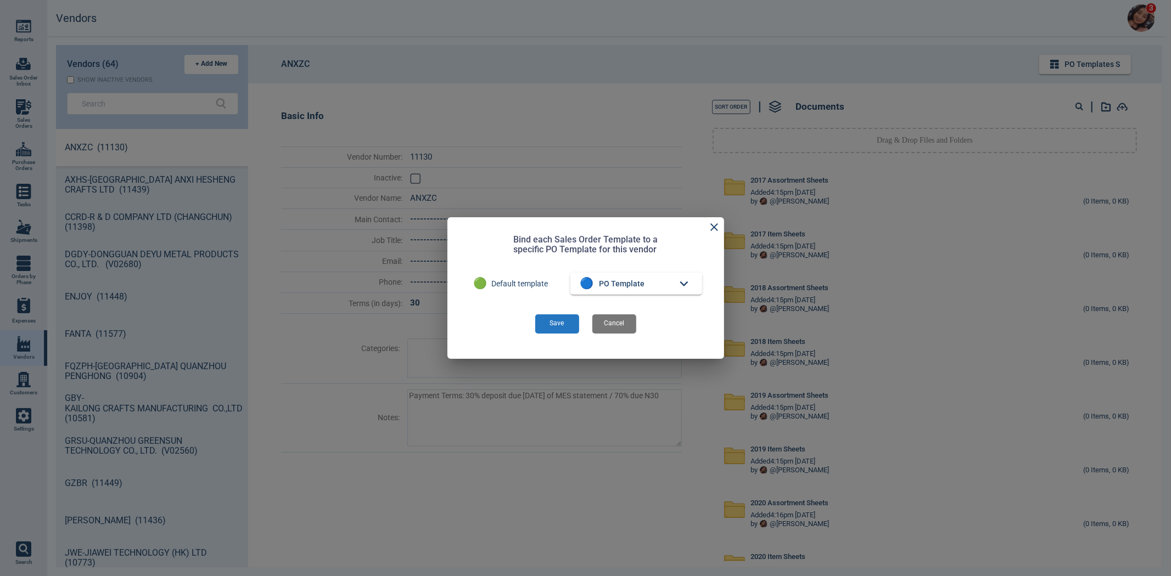
click at [652, 277] on button "🔵 PO Template" at bounding box center [636, 284] width 132 height 22
click at [651, 289] on div at bounding box center [585, 288] width 1171 height 576
click at [650, 292] on button "🔵 PO Template" at bounding box center [636, 284] width 132 height 22
click at [650, 303] on li "🔵 PO Template" at bounding box center [639, 306] width 137 height 23
click at [597, 115] on div at bounding box center [585, 288] width 1171 height 576
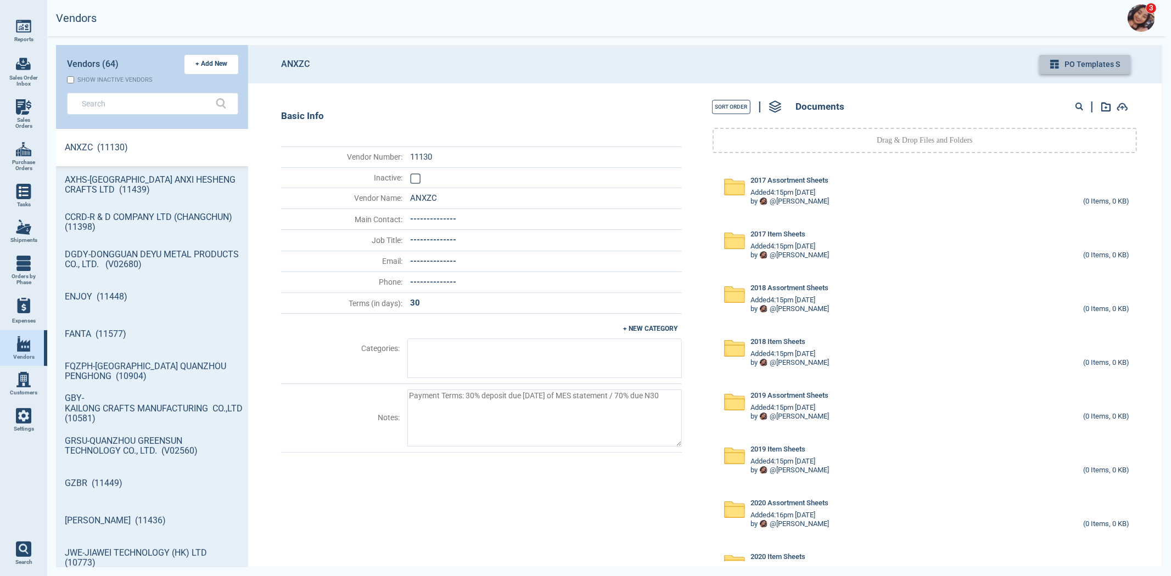
click at [1065, 64] on button "PO Templates s" at bounding box center [1085, 64] width 92 height 19
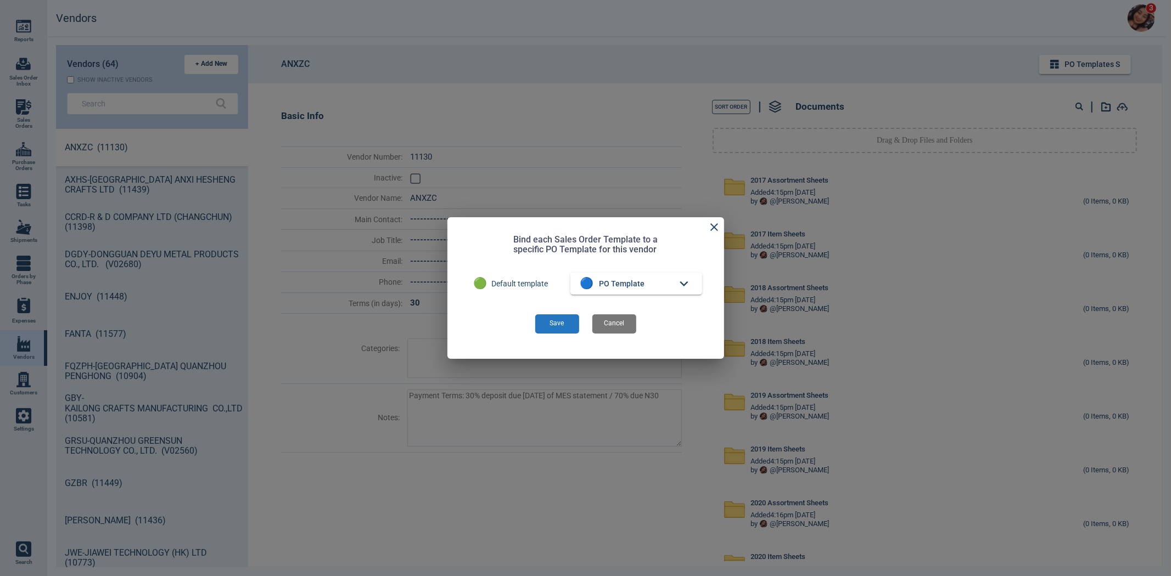
click at [1065, 67] on div at bounding box center [585, 288] width 1171 height 576
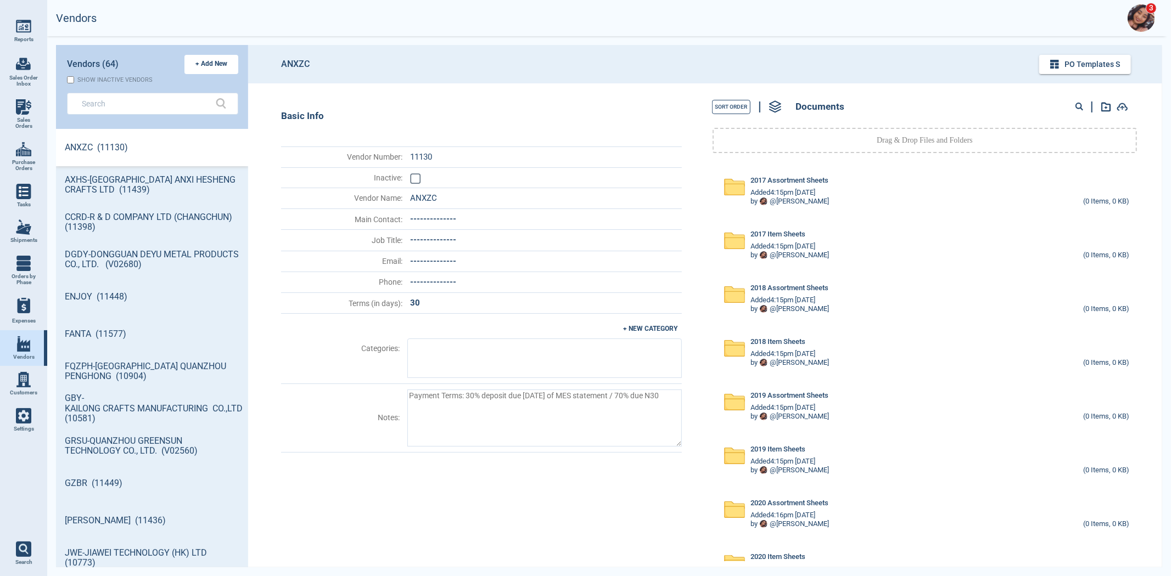
click at [1023, 67] on header "ANXZC PO Templates s" at bounding box center [705, 64] width 914 height 38
click at [1102, 66] on button "PO Templates s" at bounding box center [1085, 64] width 92 height 19
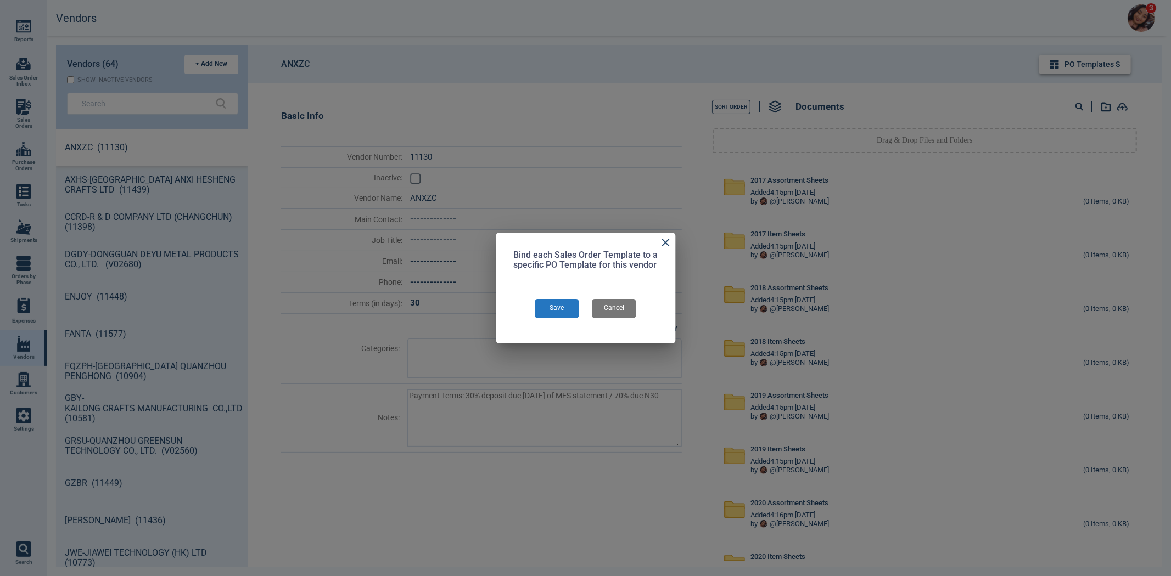
click at [1102, 66] on div at bounding box center [585, 288] width 1171 height 576
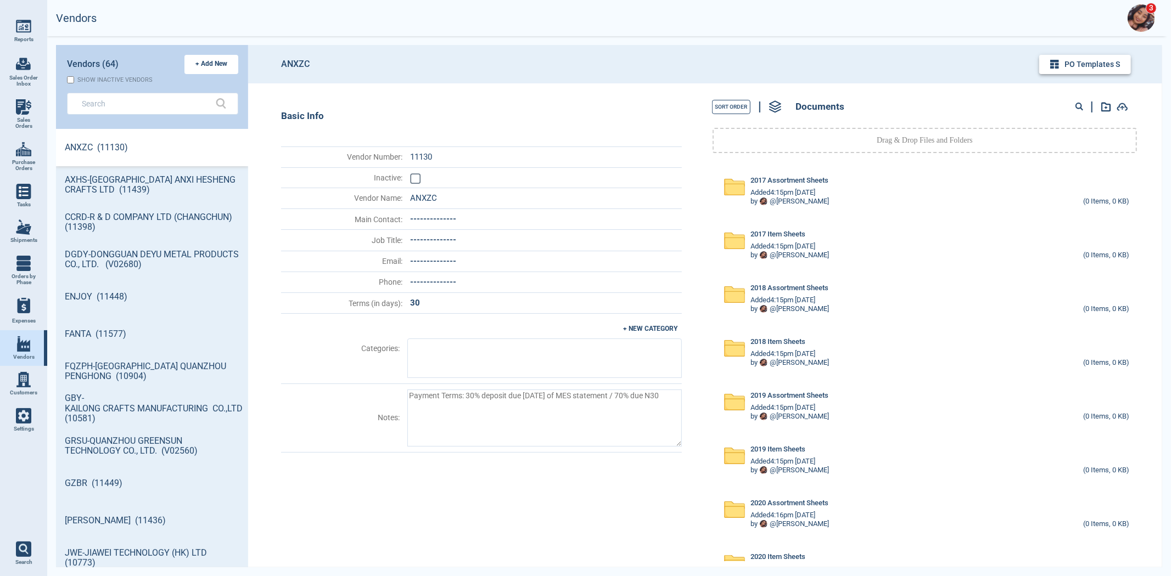
click at [1102, 66] on button "PO Templates s" at bounding box center [1085, 64] width 92 height 19
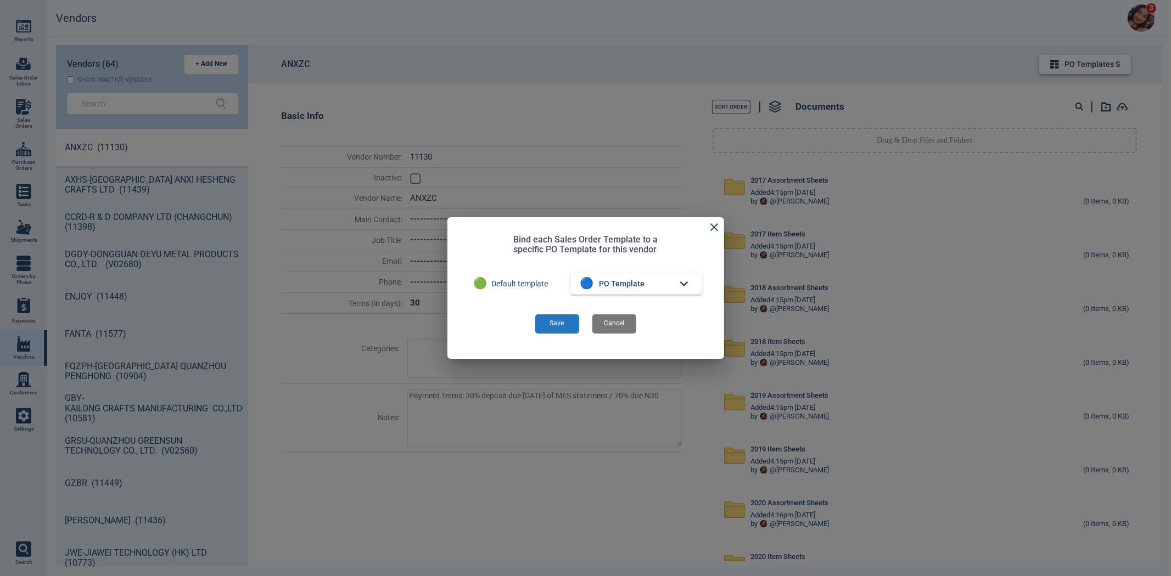
click at [1101, 66] on div at bounding box center [585, 288] width 1171 height 576
type textarea "x"
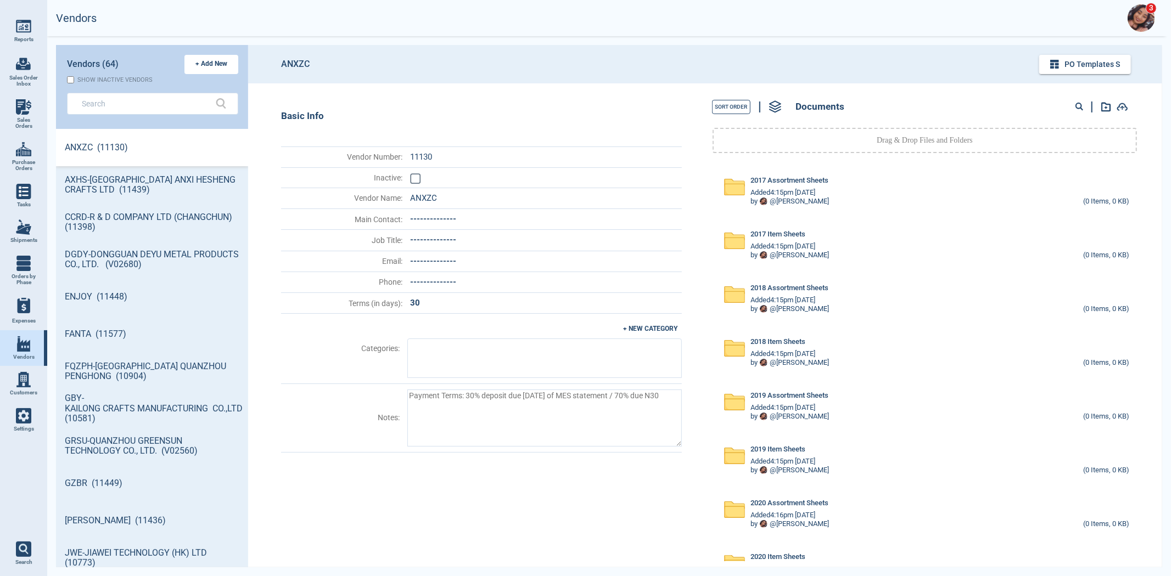
click at [11, 416] on link "Settings" at bounding box center [23, 420] width 47 height 36
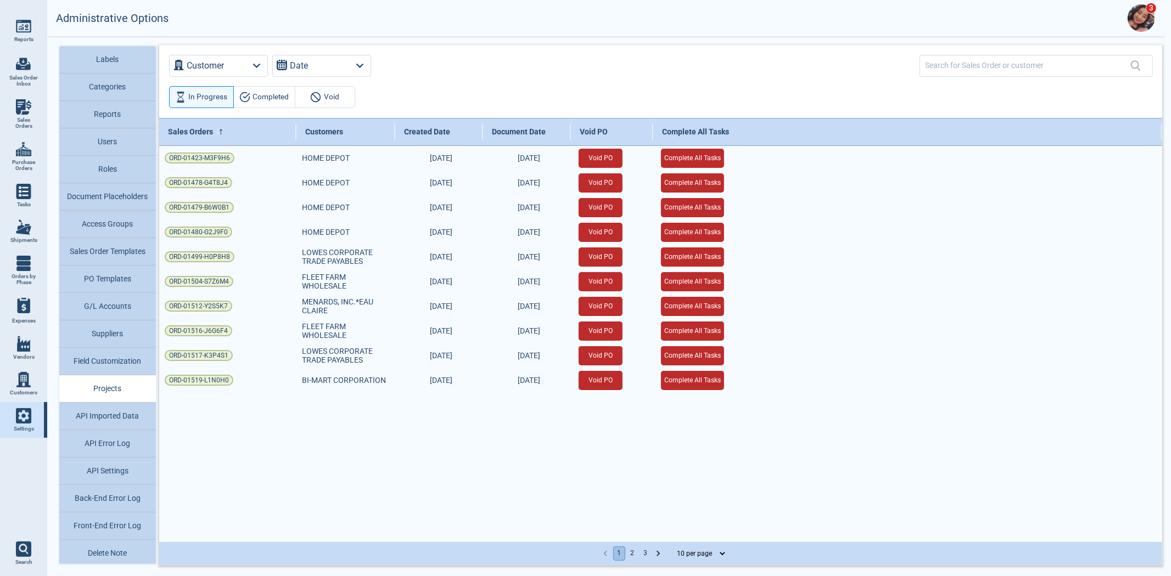
scroll to position [2, 0]
click at [99, 266] on button "PO Templates" at bounding box center [107, 276] width 97 height 27
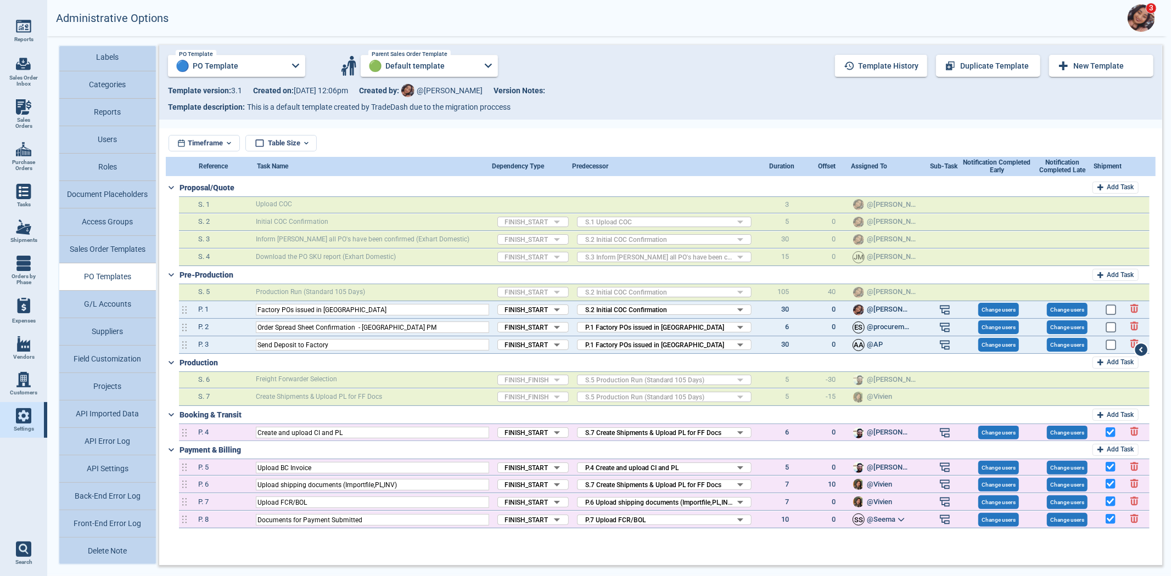
click at [893, 520] on div "S S @Seema" at bounding box center [886, 519] width 66 height 11
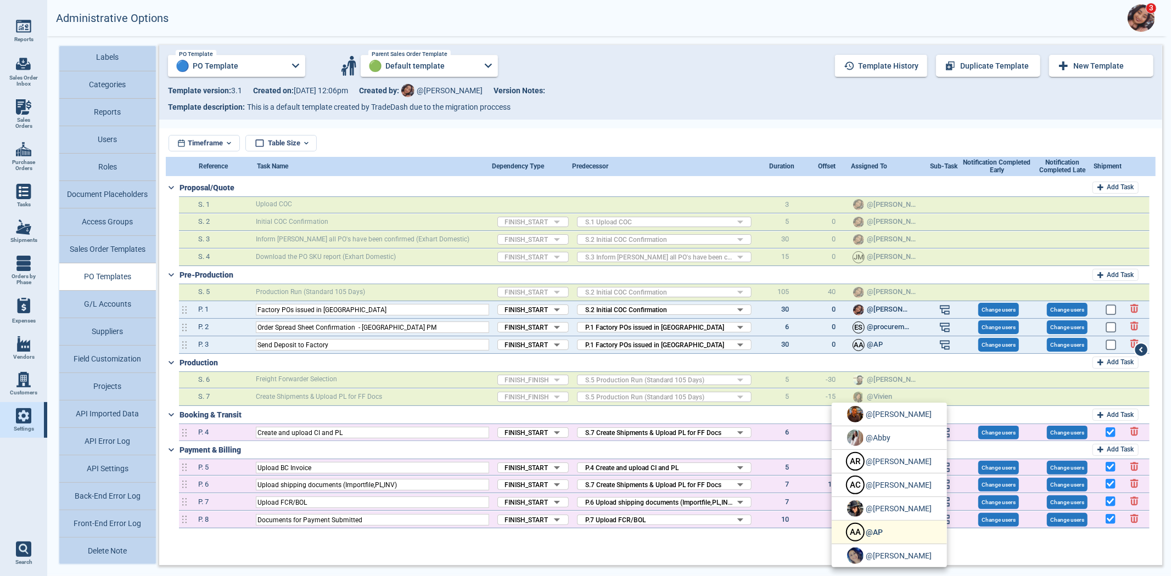
click at [879, 529] on p "AP" at bounding box center [874, 532] width 17 height 9
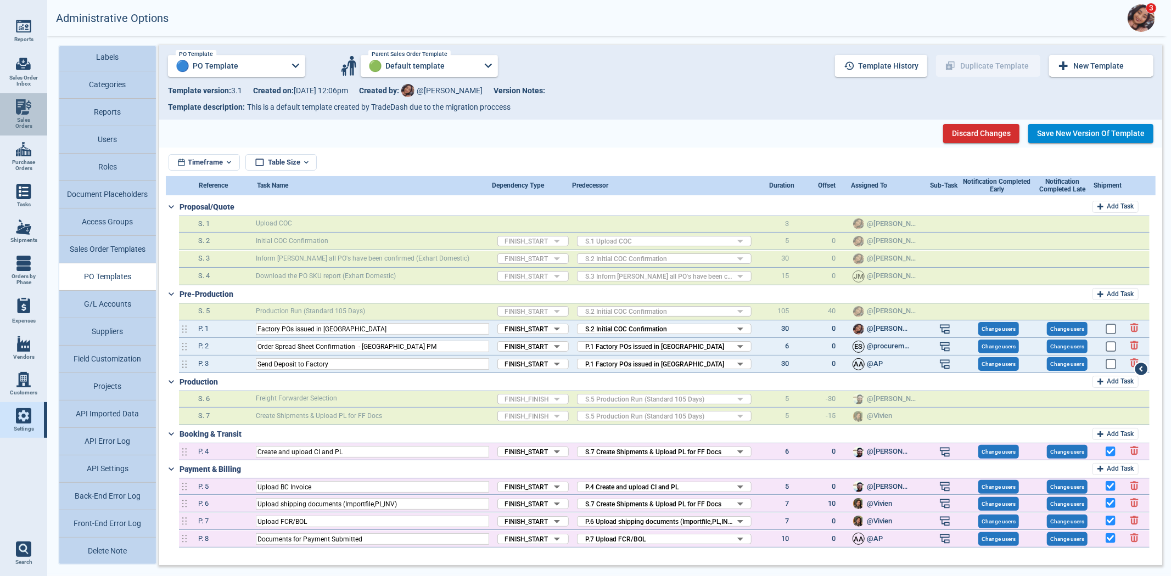
click at [15, 111] on link "Sales Orders" at bounding box center [23, 114] width 47 height 42
click at [1067, 132] on button "Save New Version of Template" at bounding box center [1090, 133] width 125 height 19
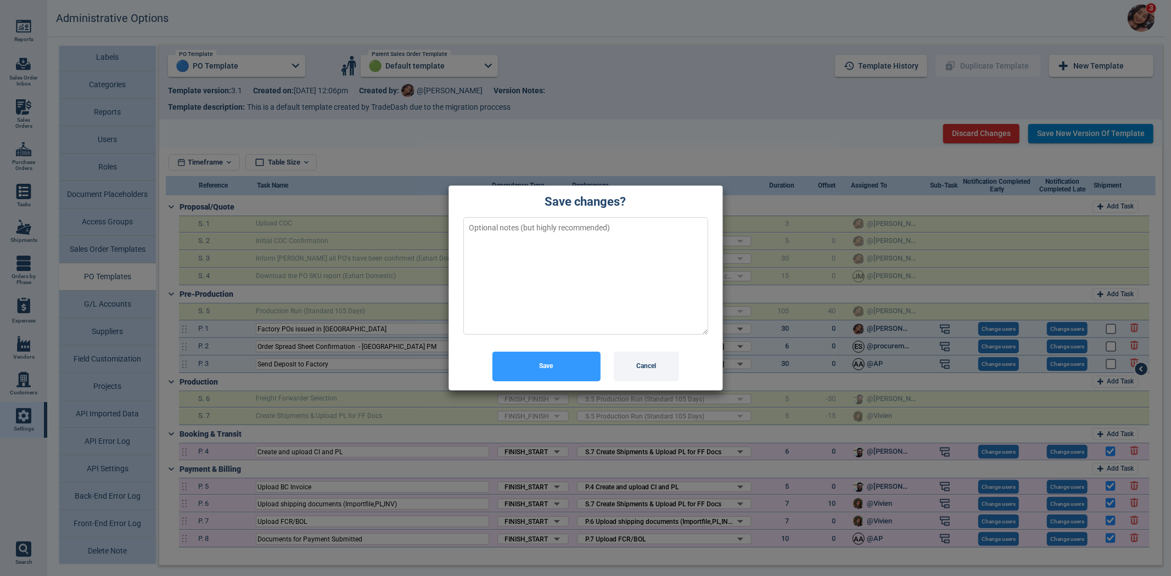
click at [549, 373] on button "Save" at bounding box center [546, 367] width 108 height 30
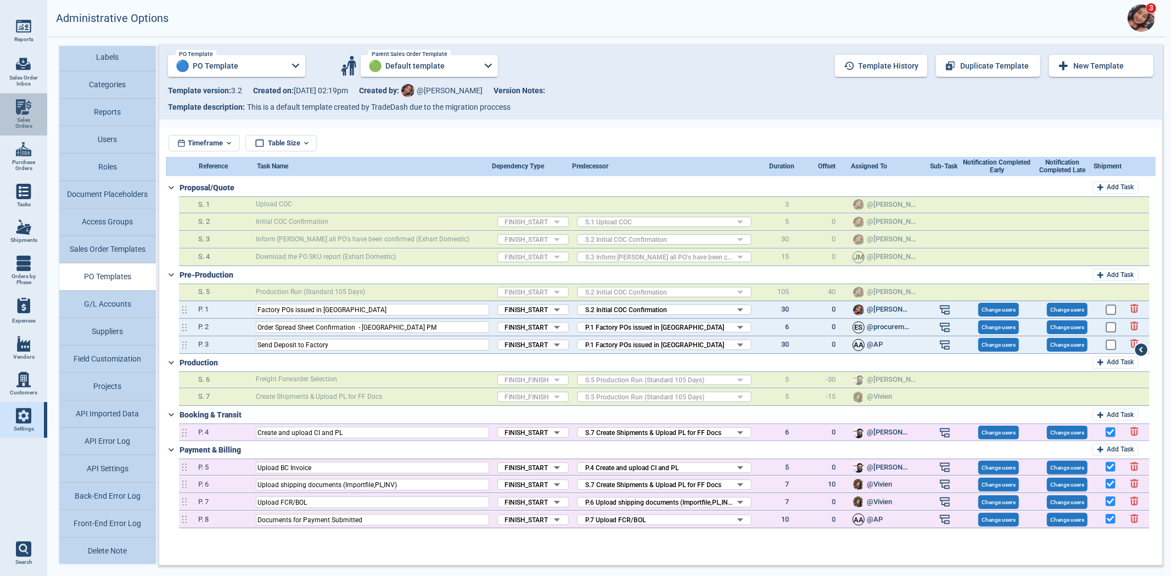
click at [16, 107] on img at bounding box center [23, 106] width 15 height 15
select select "50"
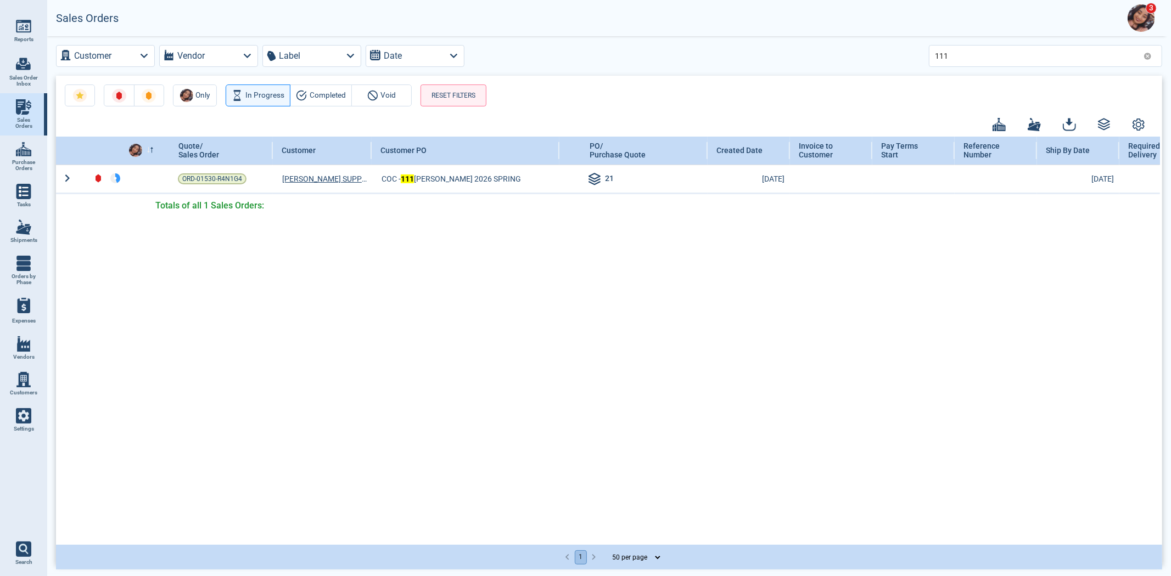
click at [1152, 61] on div "111" at bounding box center [1045, 56] width 233 height 22
click at [1149, 59] on div "111" at bounding box center [1045, 56] width 233 height 22
click at [1147, 56] on icon at bounding box center [1147, 56] width 8 height 8
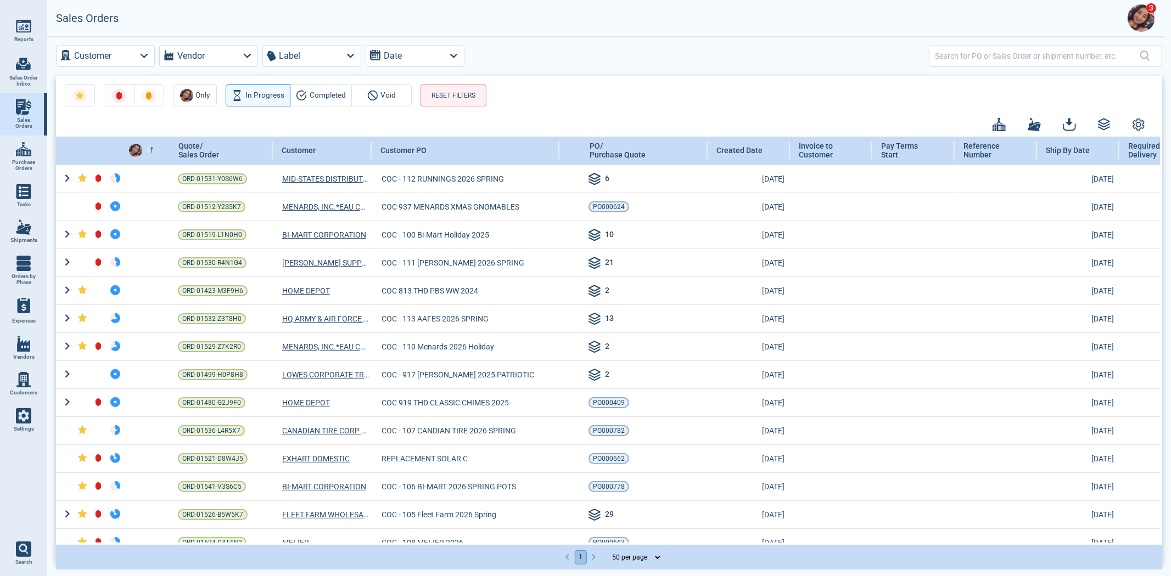
click at [1143, 14] on img at bounding box center [1140, 17] width 27 height 27
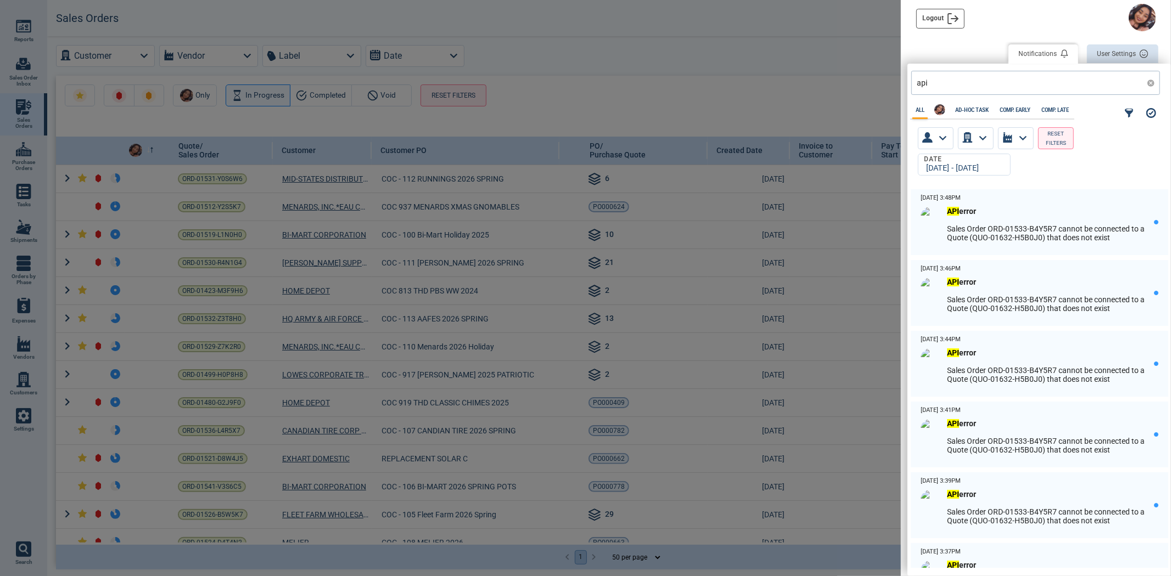
click at [1148, 86] on div "api" at bounding box center [1035, 83] width 249 height 24
click at [1148, 80] on icon at bounding box center [1151, 83] width 8 height 8
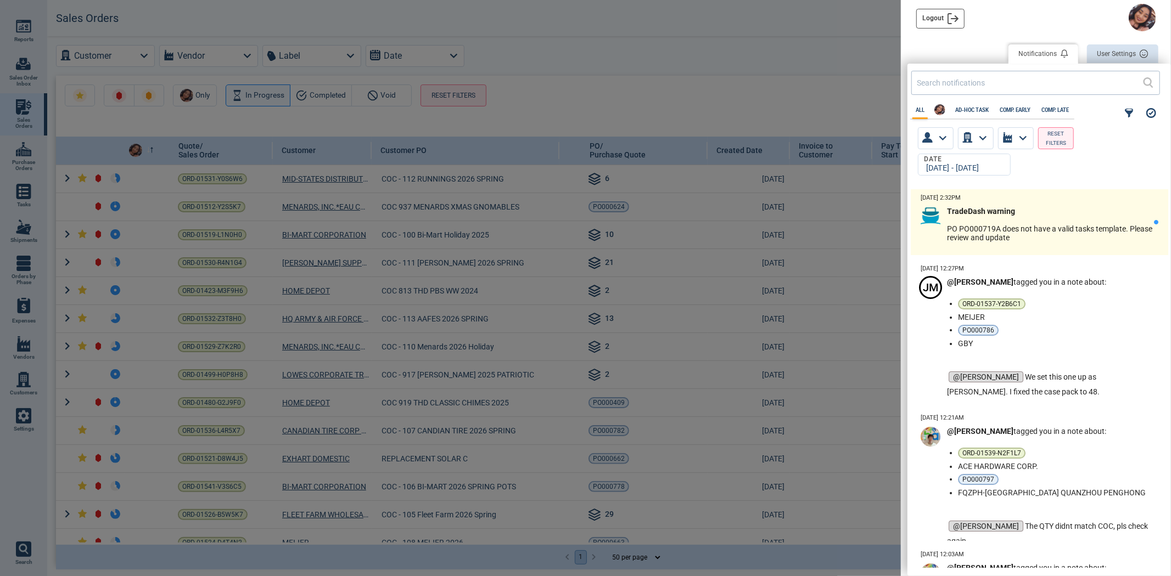
click at [1106, 238] on div "TradeDash warning PO PO000719A does not have a valid tasks template. Please rev…" at bounding box center [1050, 224] width 207 height 35
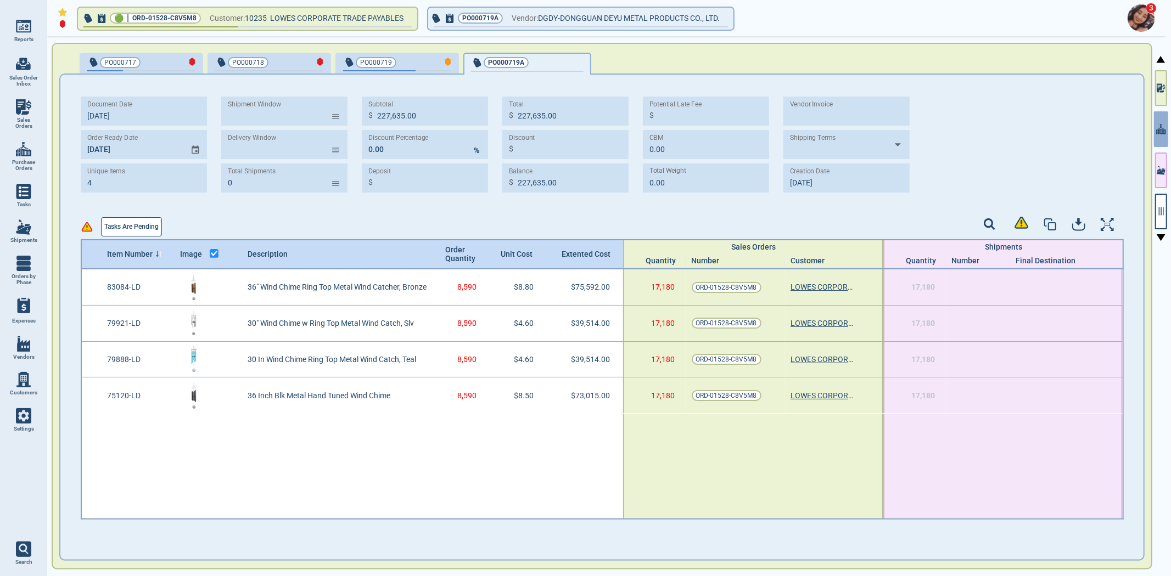
click at [161, 221] on div "Tasks are pending" at bounding box center [127, 224] width 92 height 25
click at [1154, 199] on div at bounding box center [1160, 307] width 15 height 542
click at [1160, 203] on button "button" at bounding box center [1161, 212] width 12 height 36
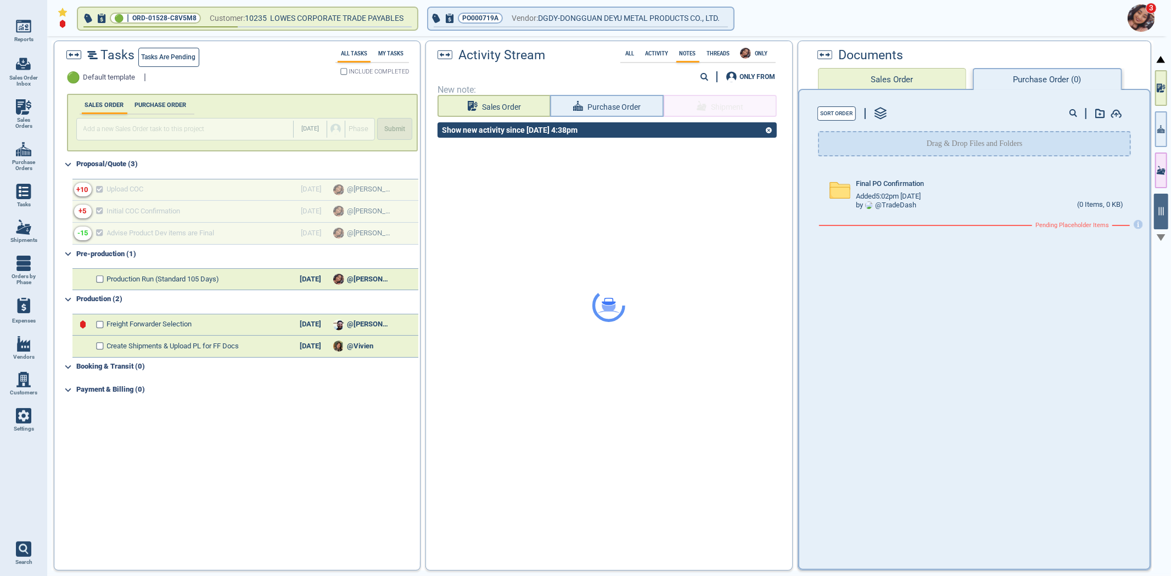
click at [166, 61] on span "Tasks are pending" at bounding box center [169, 58] width 54 height 12
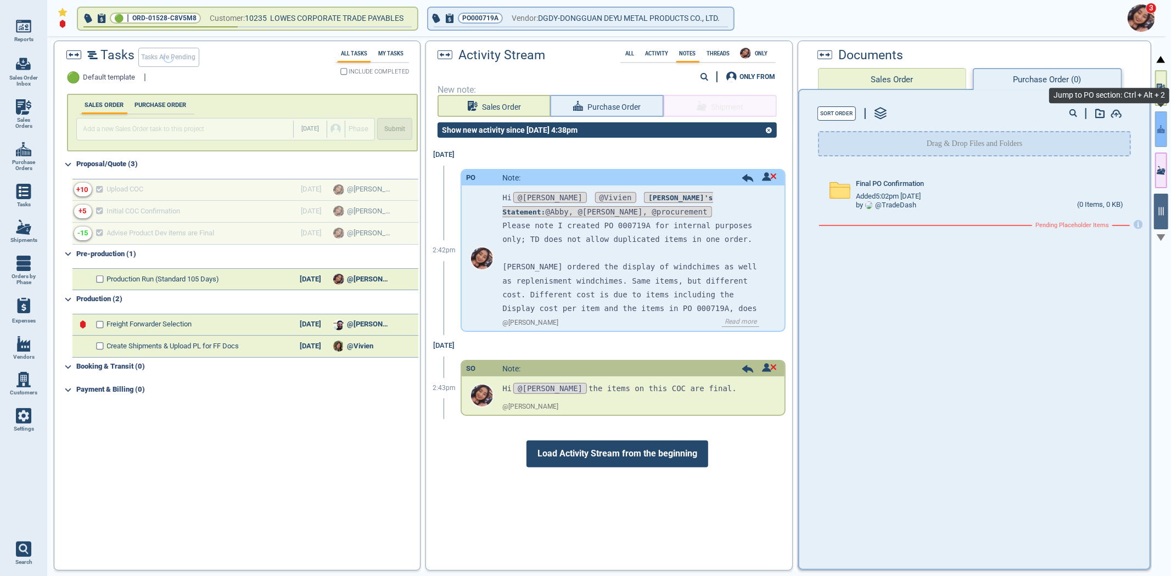
click at [1158, 130] on icon "button" at bounding box center [1158, 131] width 1 height 4
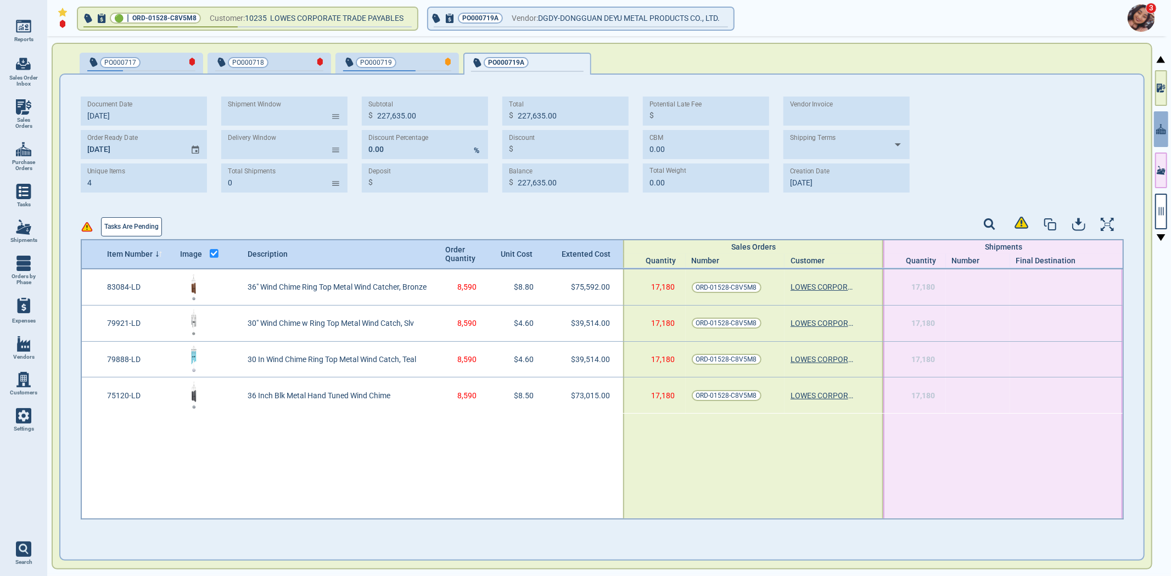
click at [432, 516] on div at bounding box center [352, 466] width 541 height 105
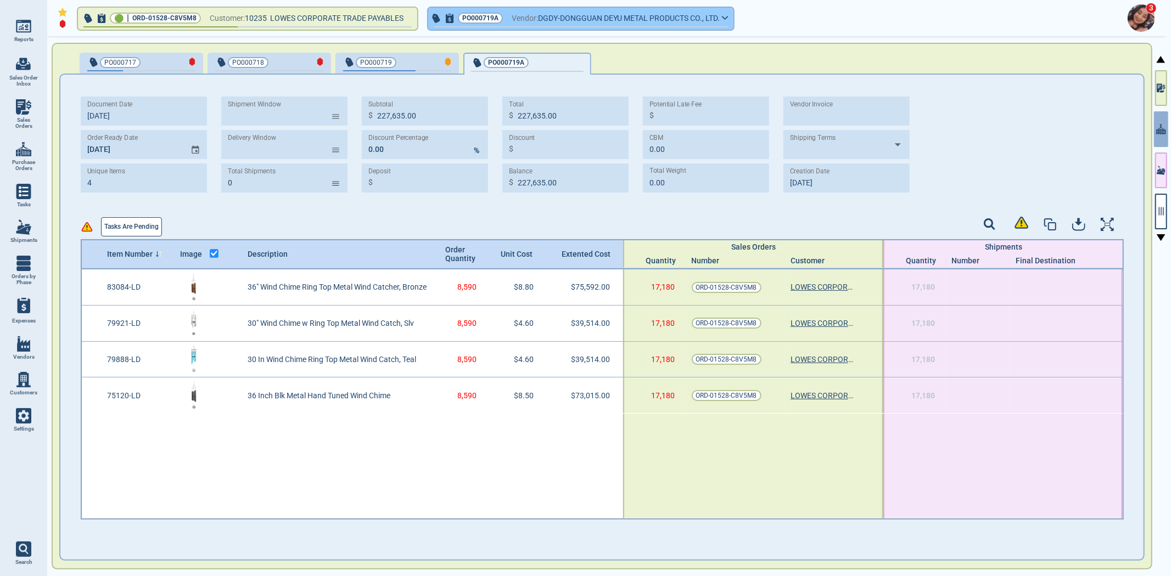
click at [730, 14] on button "PO000719A Vendor: DGDY-DONGGUAN DEYU METAL PRODUCTS CO., LTD." at bounding box center [580, 19] width 305 height 22
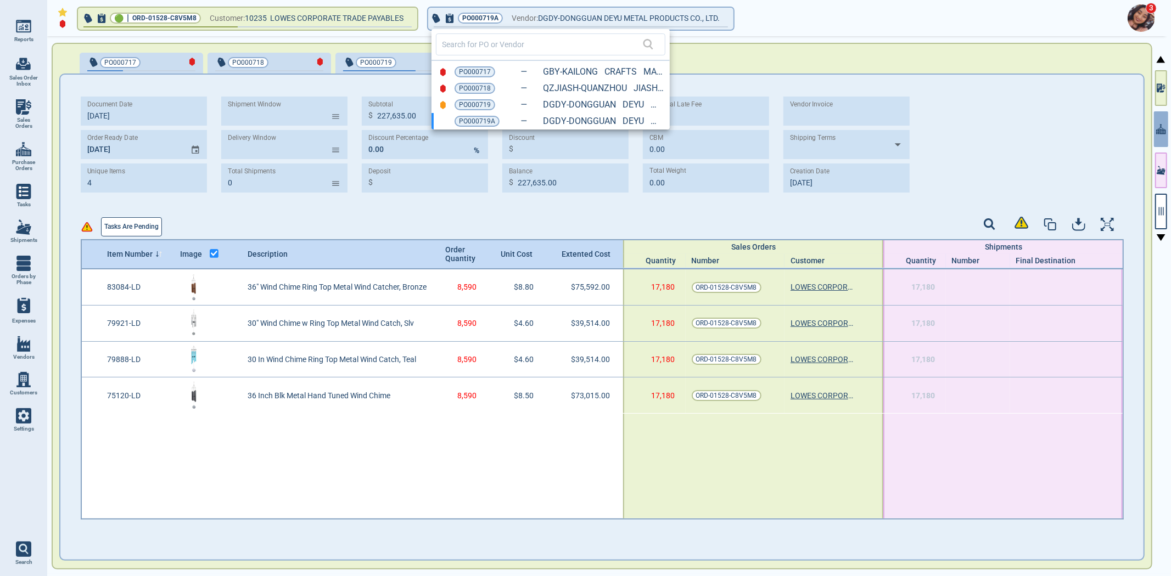
click at [117, 231] on div at bounding box center [585, 288] width 1171 height 576
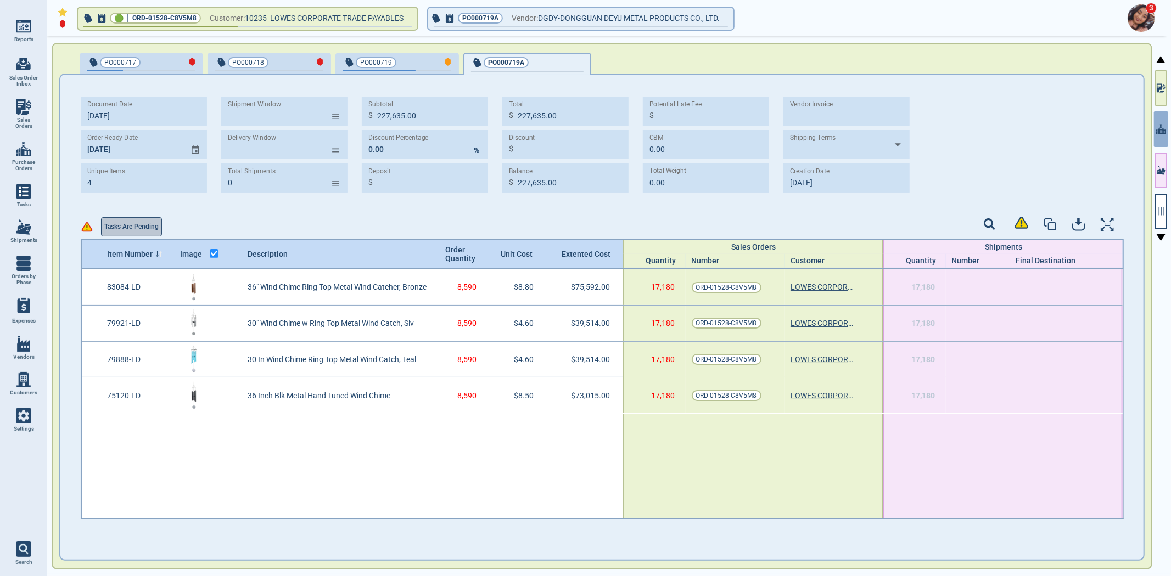
click at [121, 229] on span "Tasks are pending" at bounding box center [131, 227] width 54 height 12
